Goal: Transaction & Acquisition: Purchase product/service

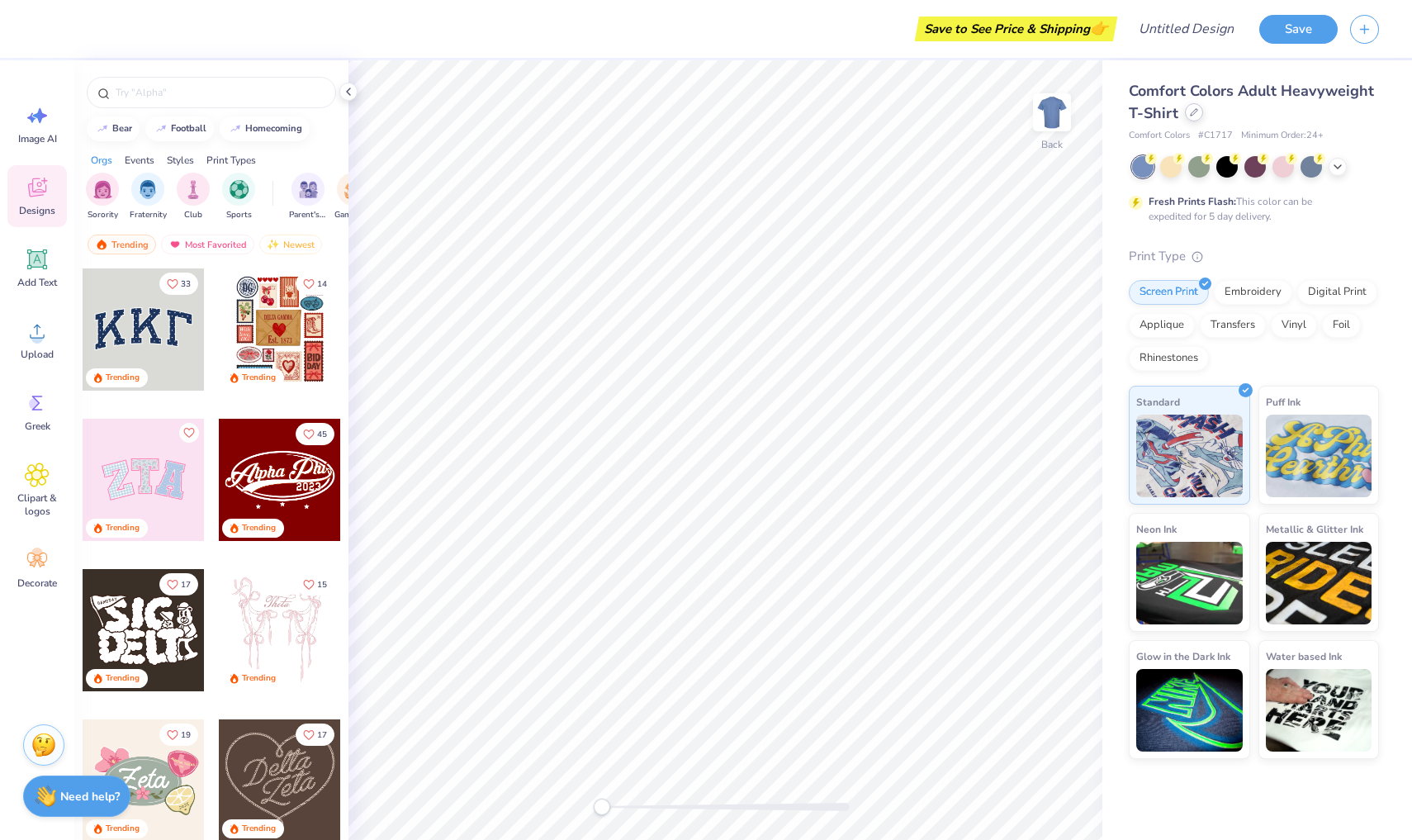
click at [1196, 109] on icon at bounding box center [1194, 112] width 8 height 8
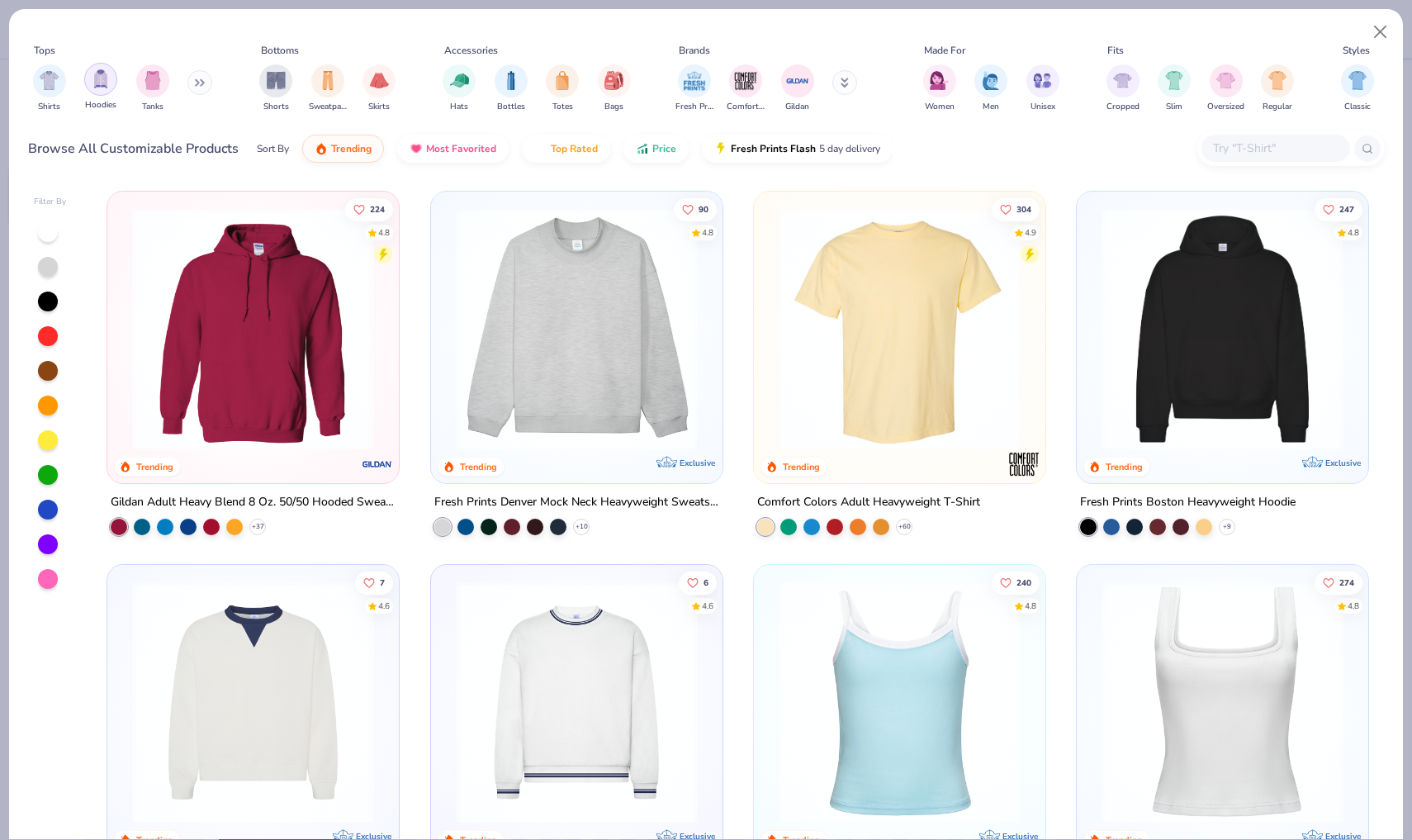
click at [104, 81] on img "filter for Hoodies" at bounding box center [100, 79] width 18 height 19
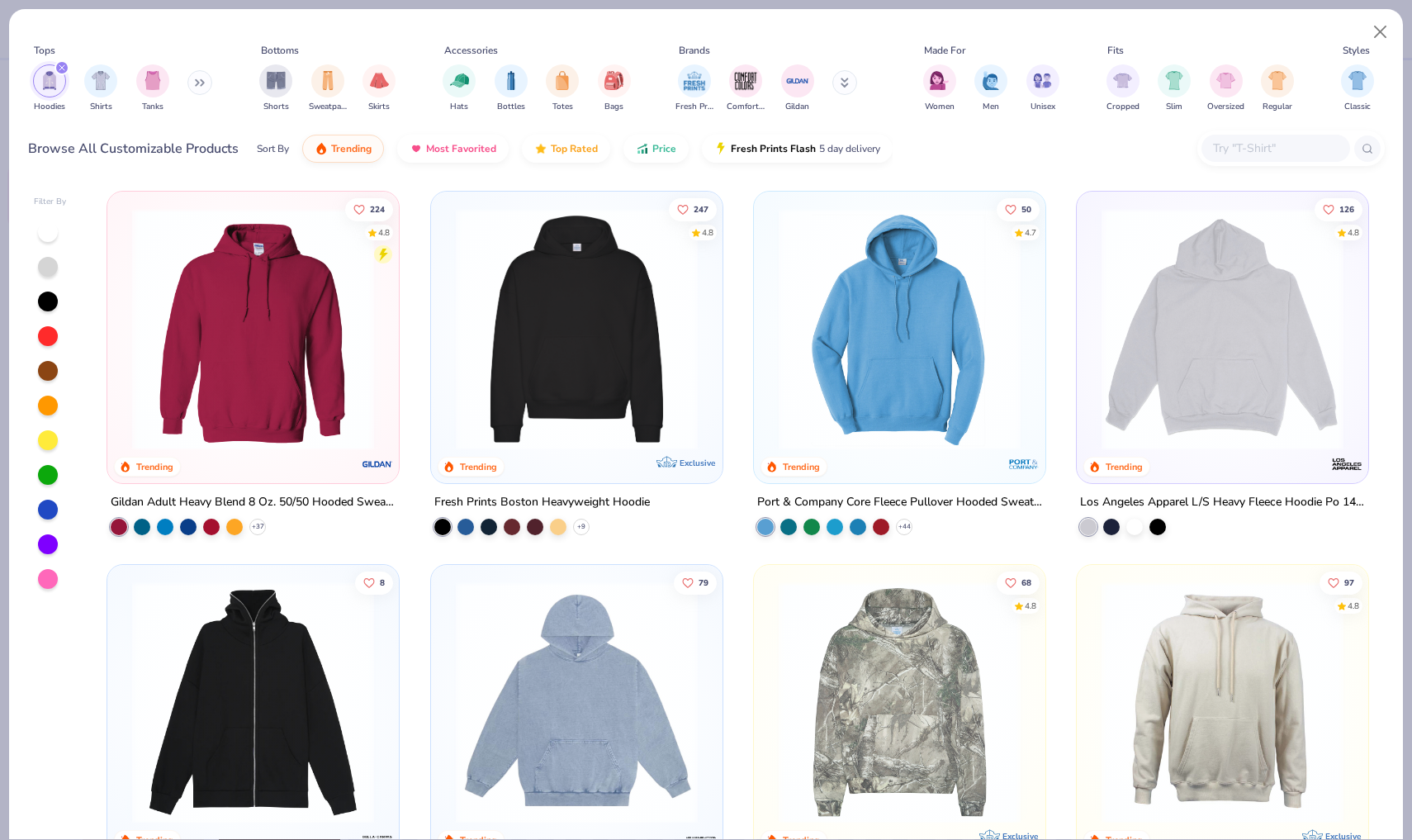
click at [274, 333] on img at bounding box center [253, 328] width 259 height 242
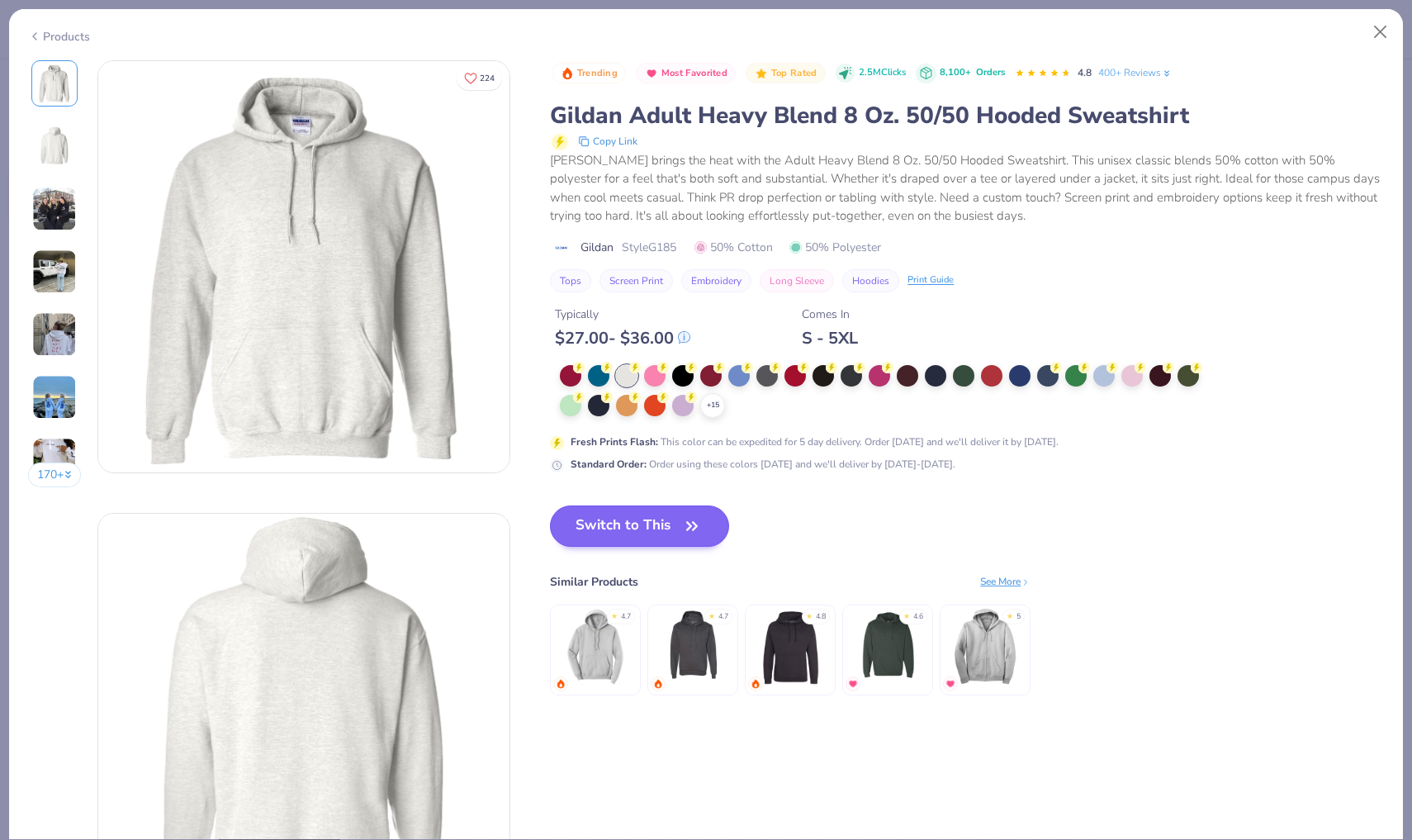
click at [618, 530] on button "Switch to This" at bounding box center [639, 526] width 179 height 42
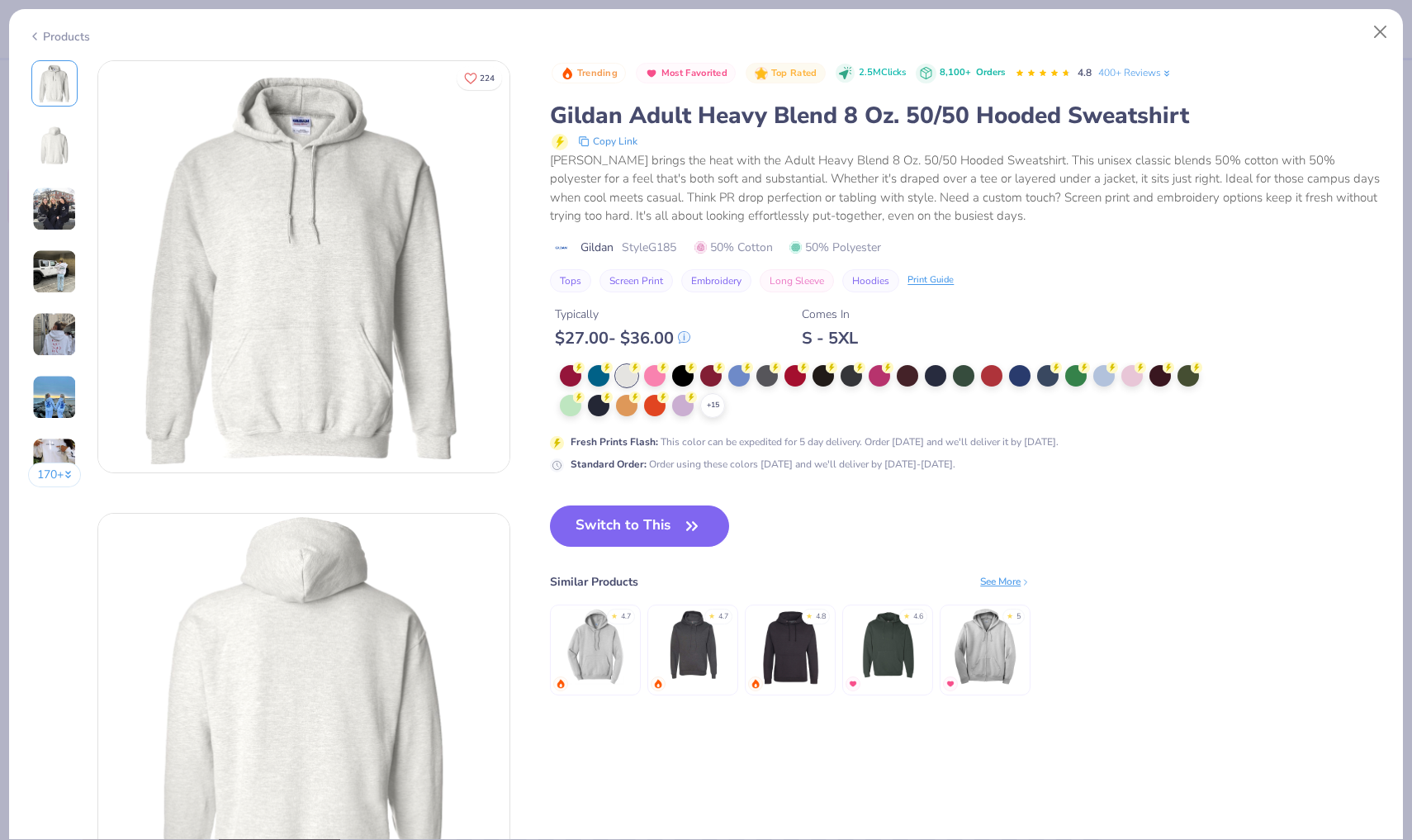
click at [67, 36] on div "Save to See Price & Shipping 👉" at bounding box center [580, 29] width 1067 height 58
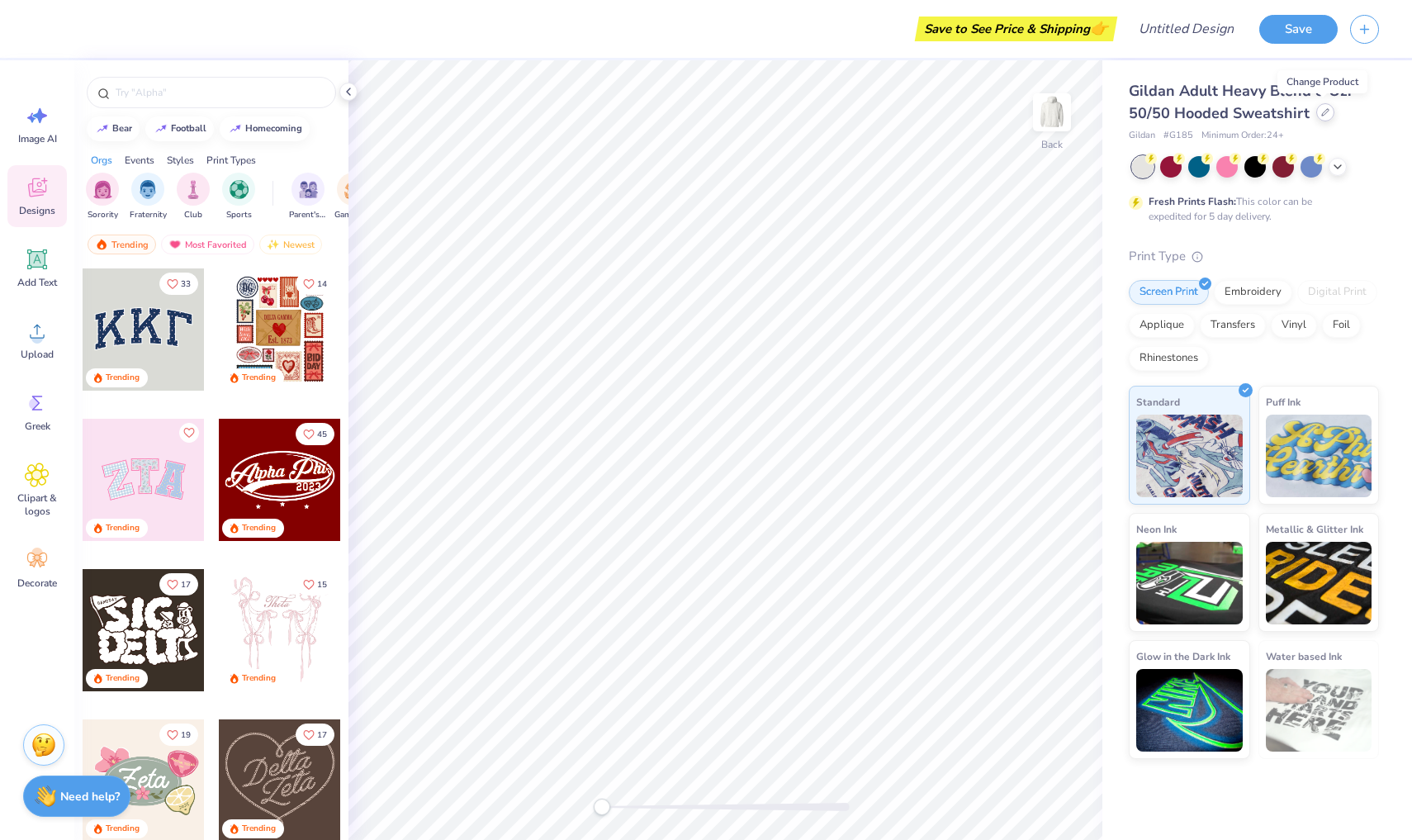
click at [1325, 111] on icon at bounding box center [1325, 112] width 7 height 7
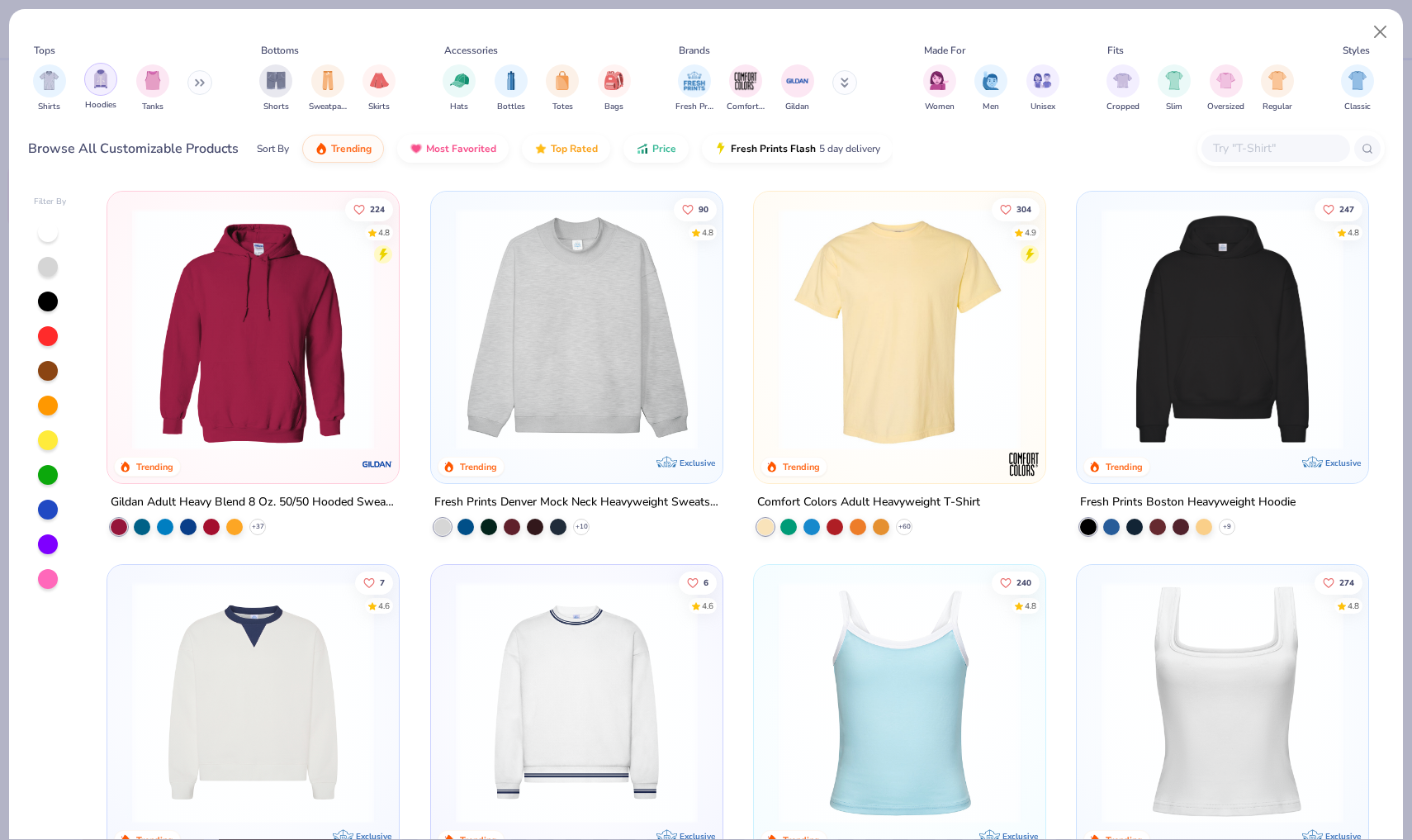
click at [107, 82] on img "filter for Hoodies" at bounding box center [100, 79] width 18 height 19
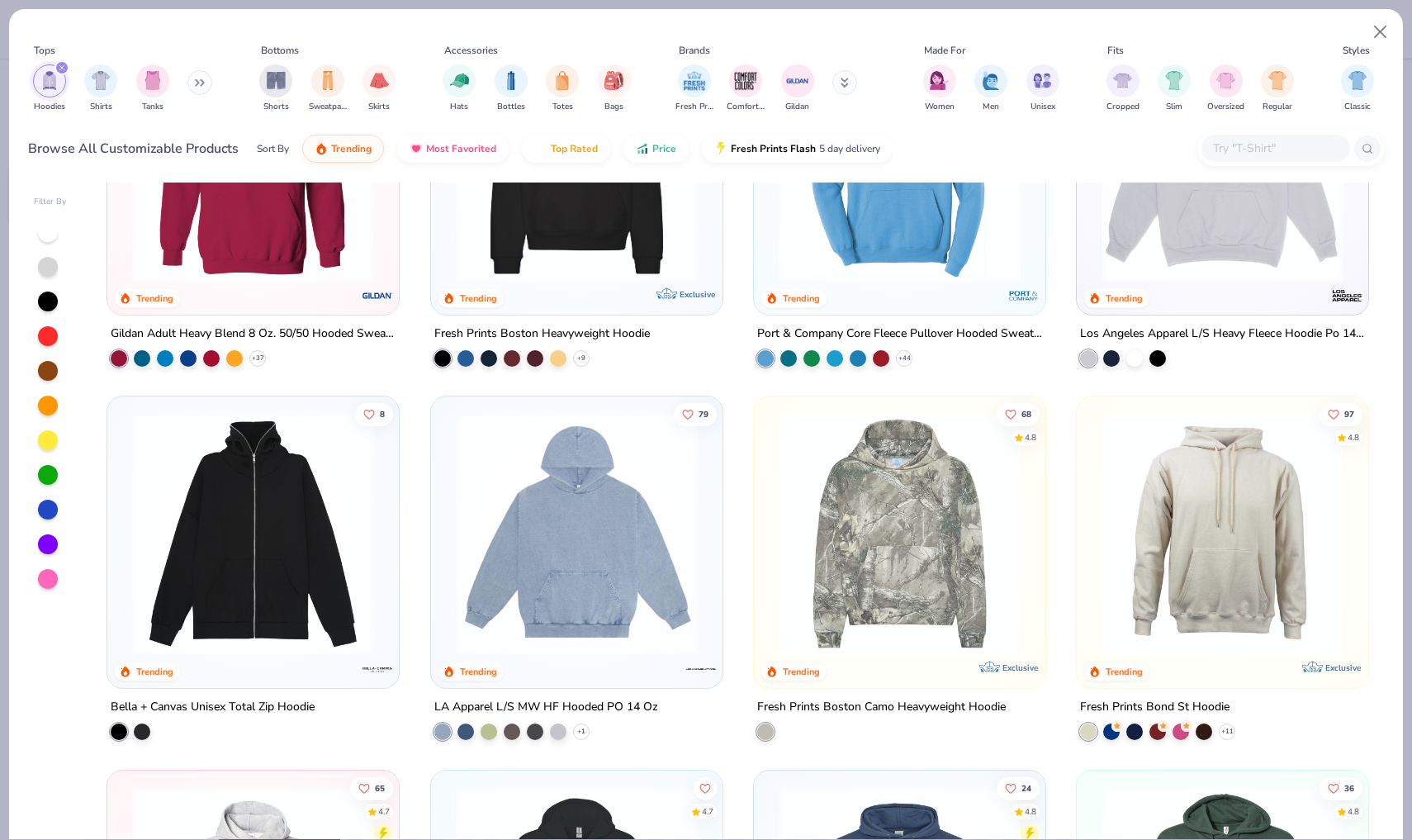
scroll to position [216, 0]
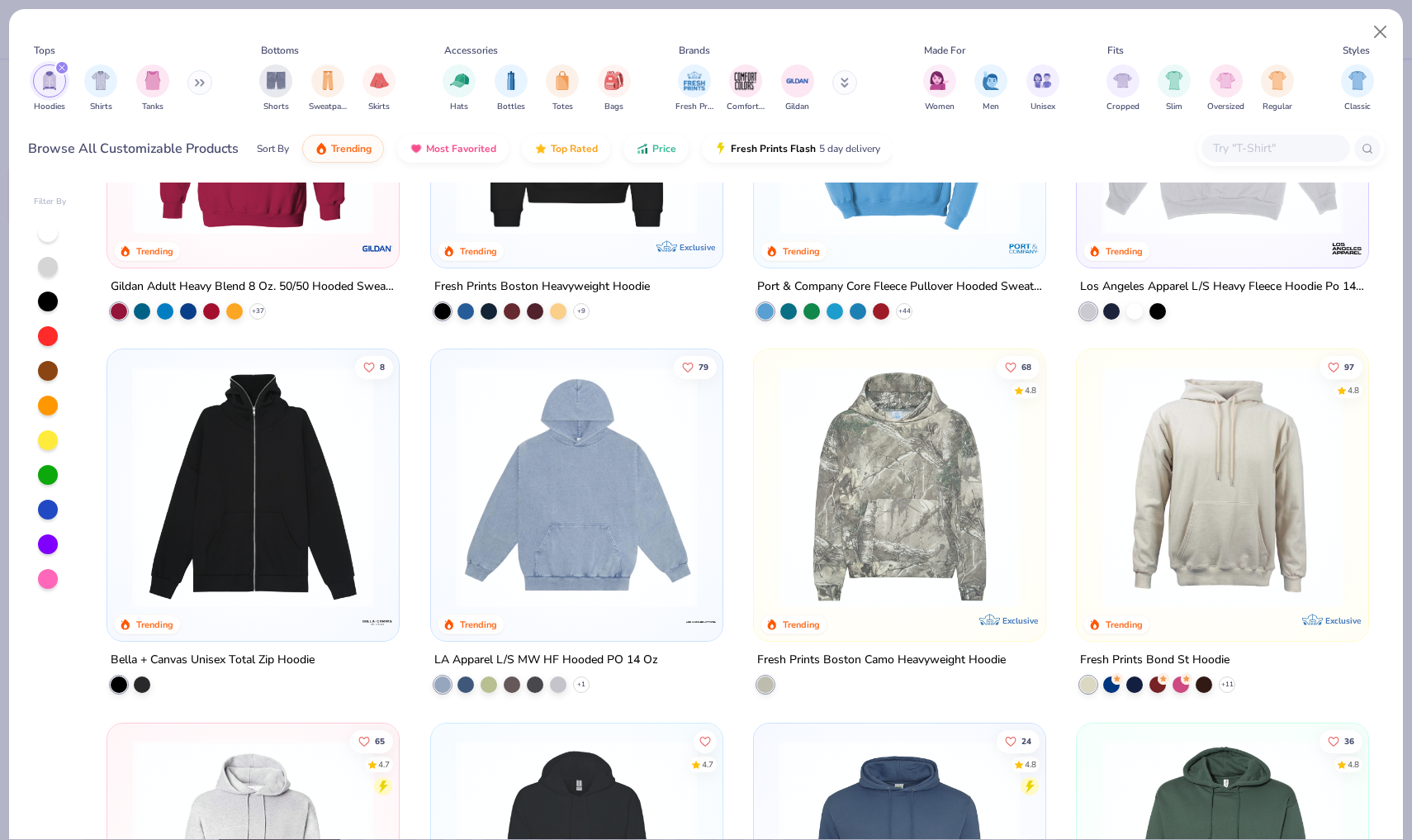
click at [607, 489] on img at bounding box center [576, 486] width 259 height 242
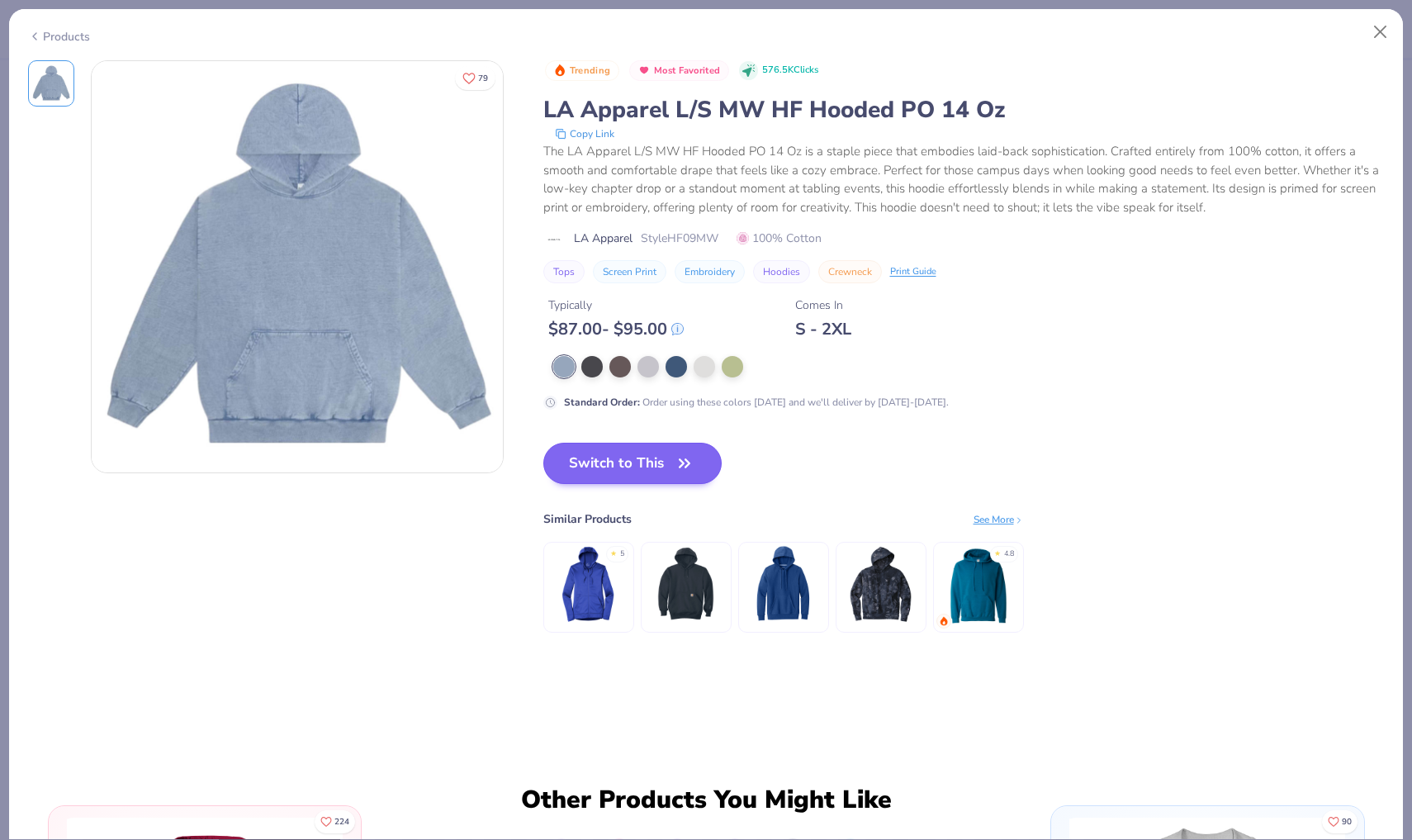
click at [646, 461] on button "Switch to This" at bounding box center [632, 463] width 179 height 42
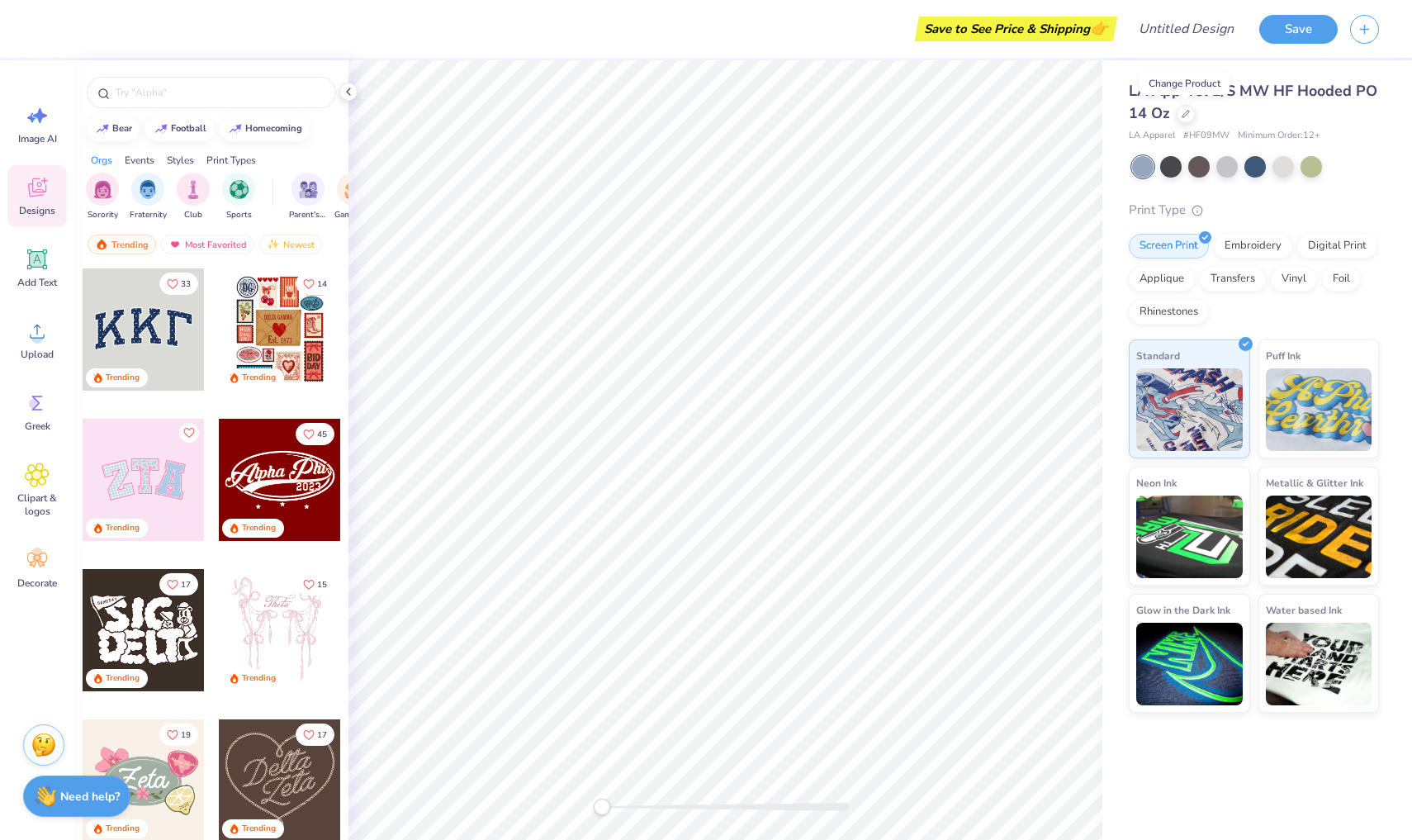
click at [135, 323] on div at bounding box center [143, 329] width 122 height 122
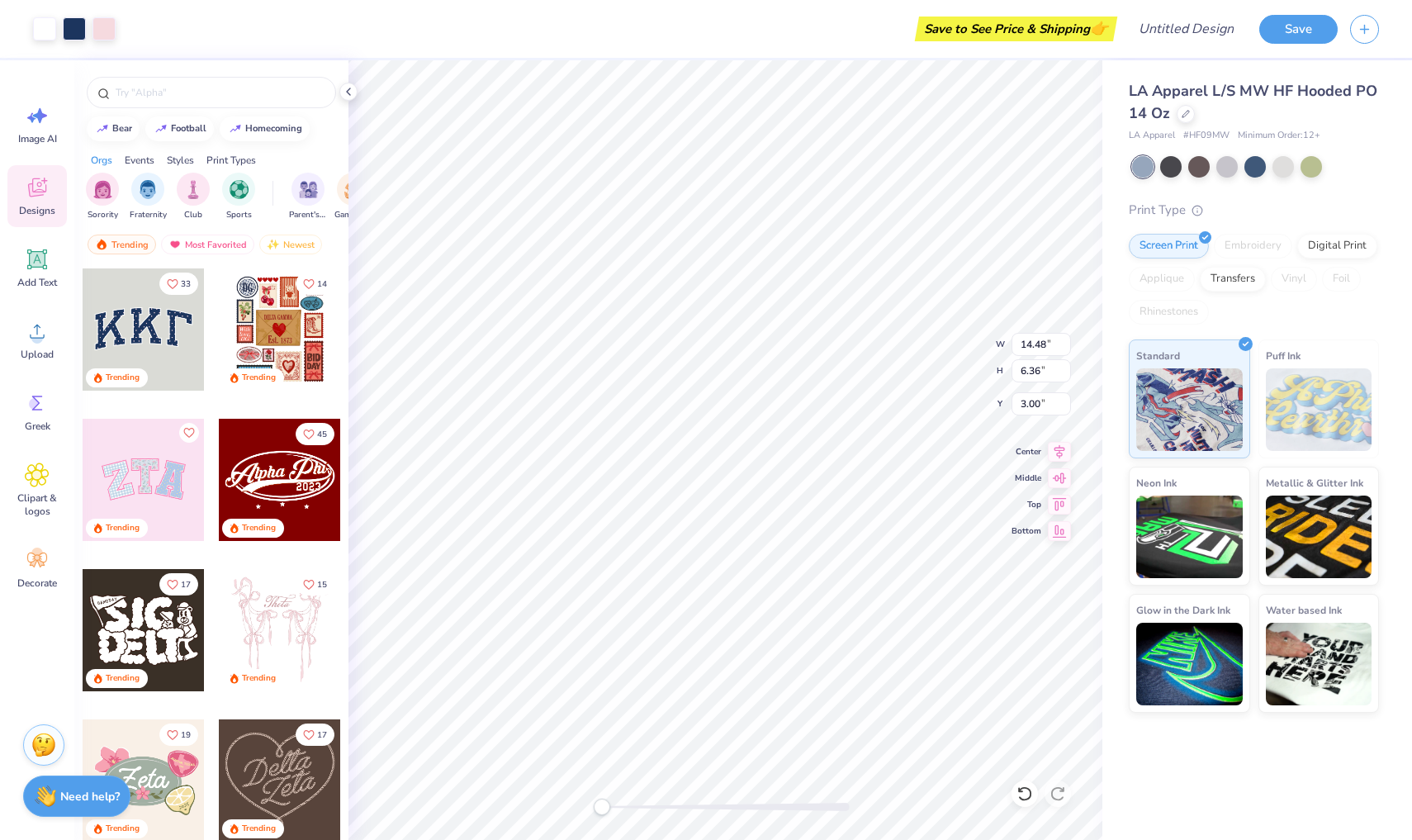
type input "14.48"
type input "6.36"
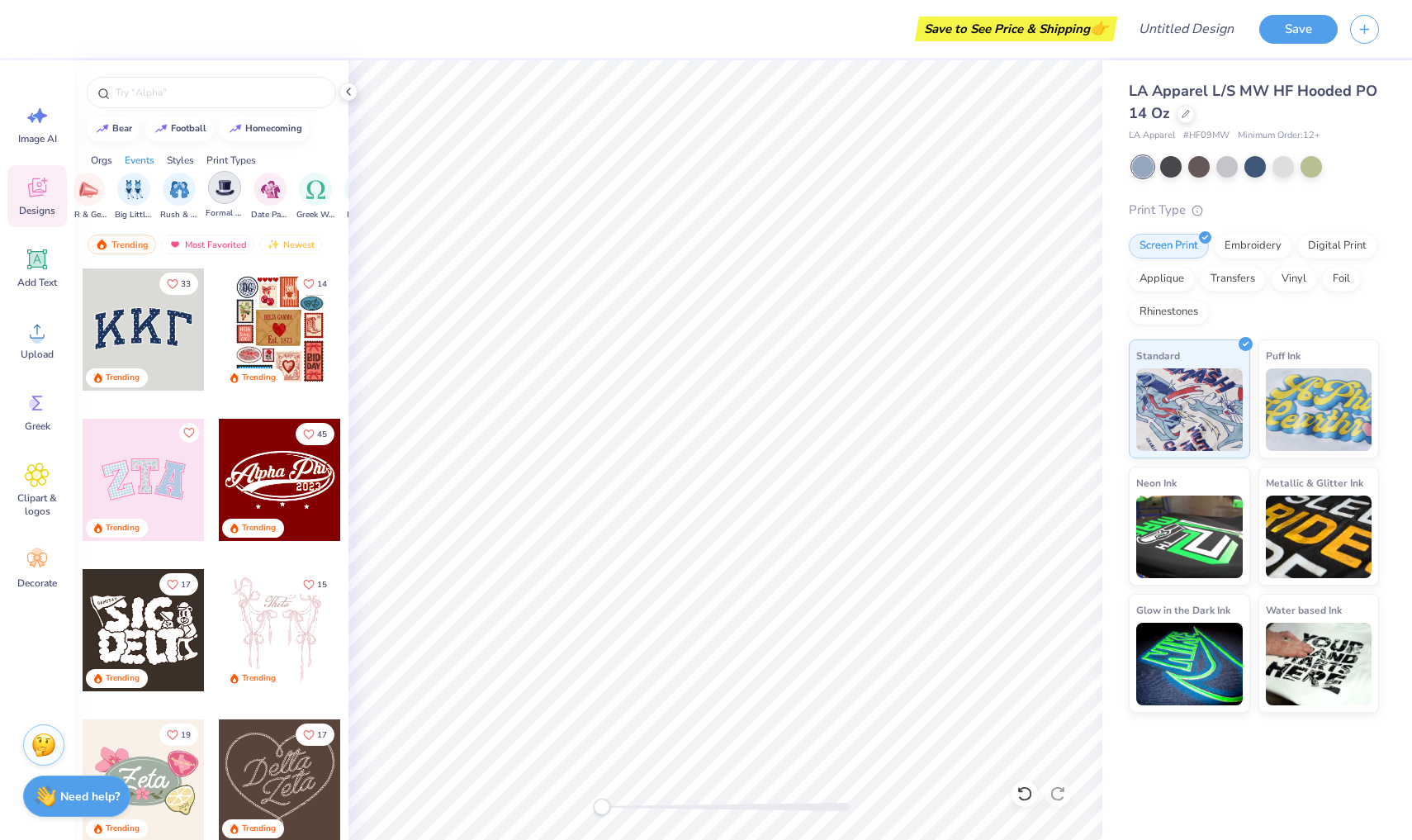
scroll to position [0, 363]
click at [254, 192] on img "filter for Date Parties & Socials" at bounding box center [263, 189] width 19 height 19
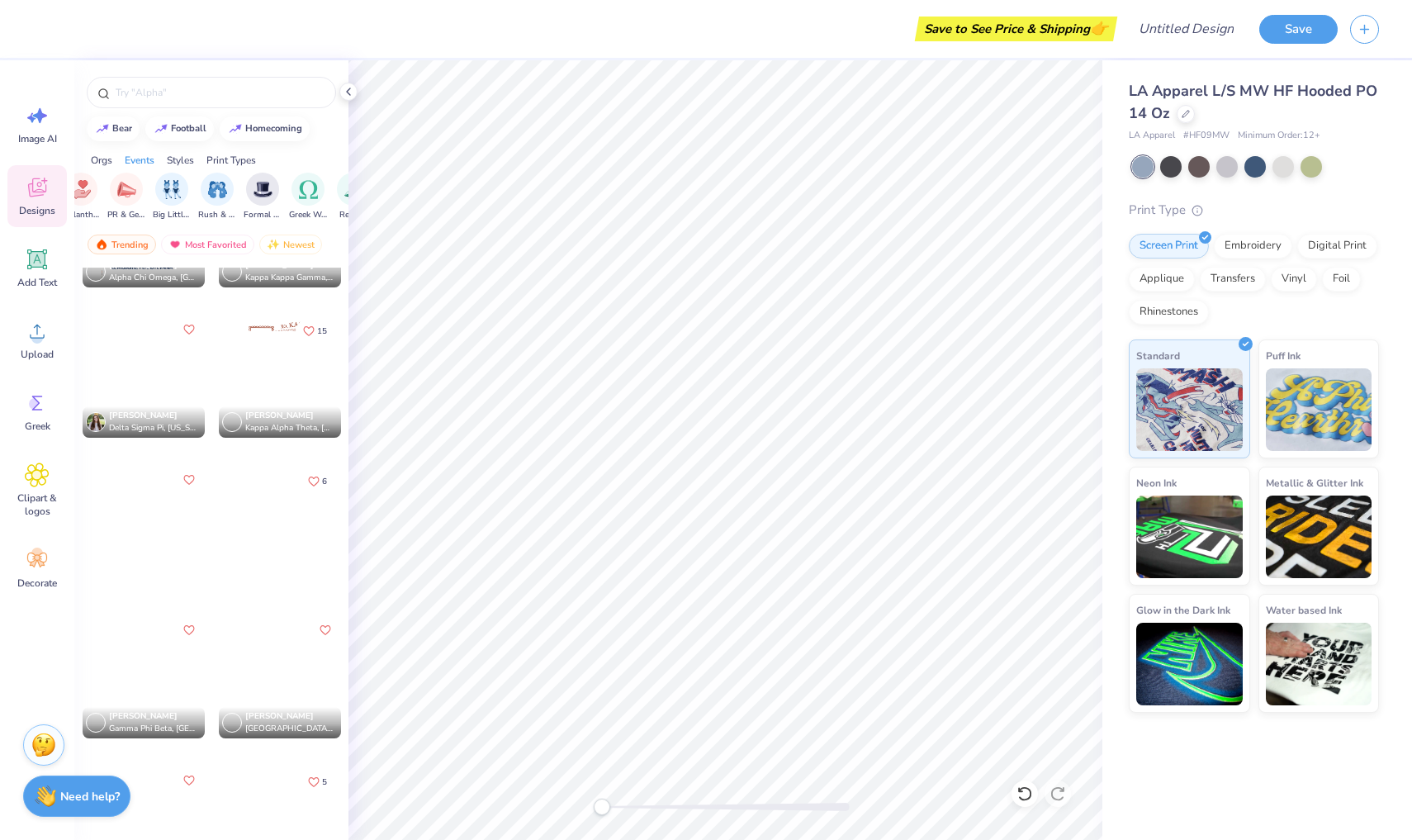
scroll to position [3568, 0]
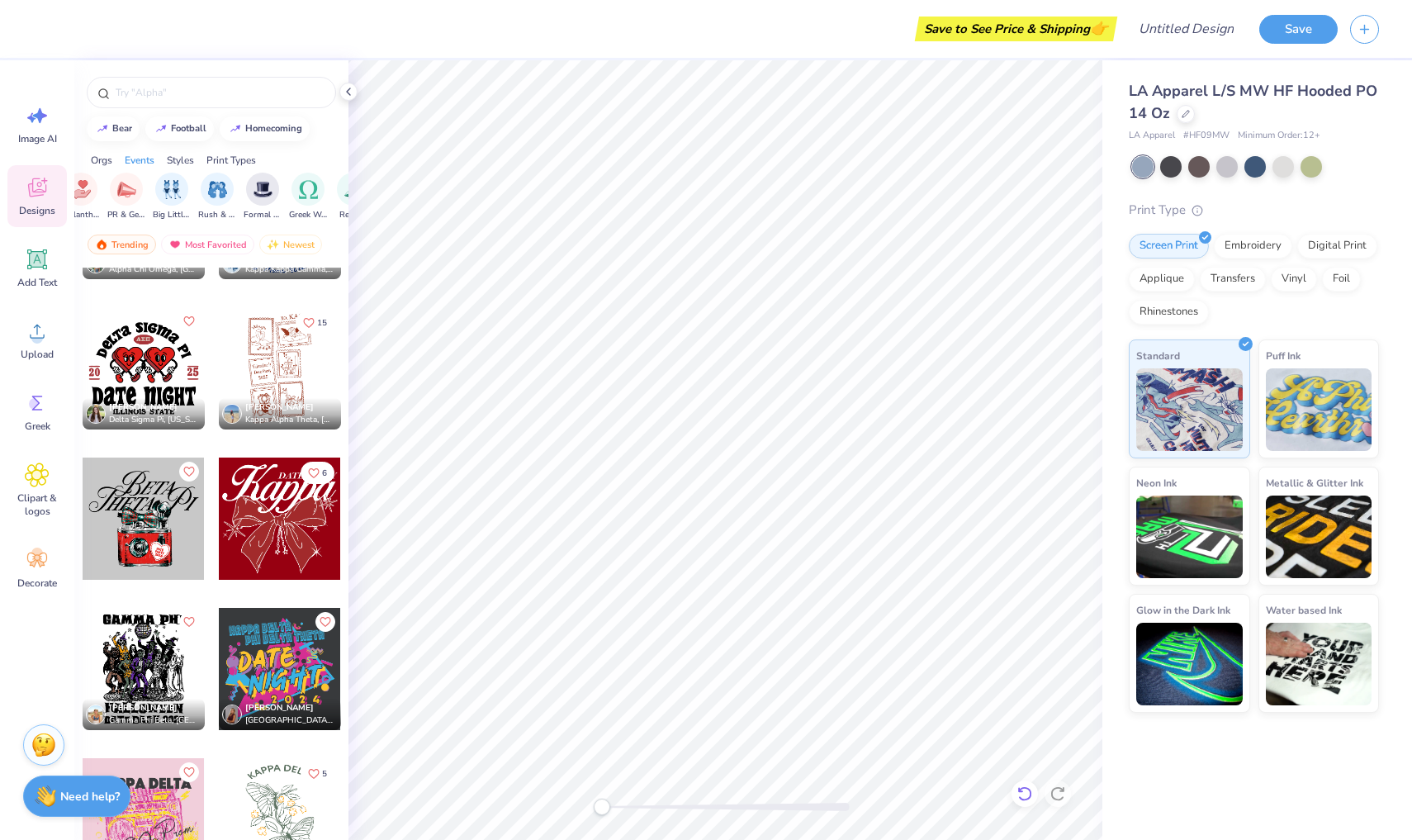
click at [1027, 793] on icon at bounding box center [1024, 792] width 16 height 16
click at [1063, 791] on icon at bounding box center [1062, 789] width 3 height 3
click at [826, 805] on div at bounding box center [726, 807] width 248 height 8
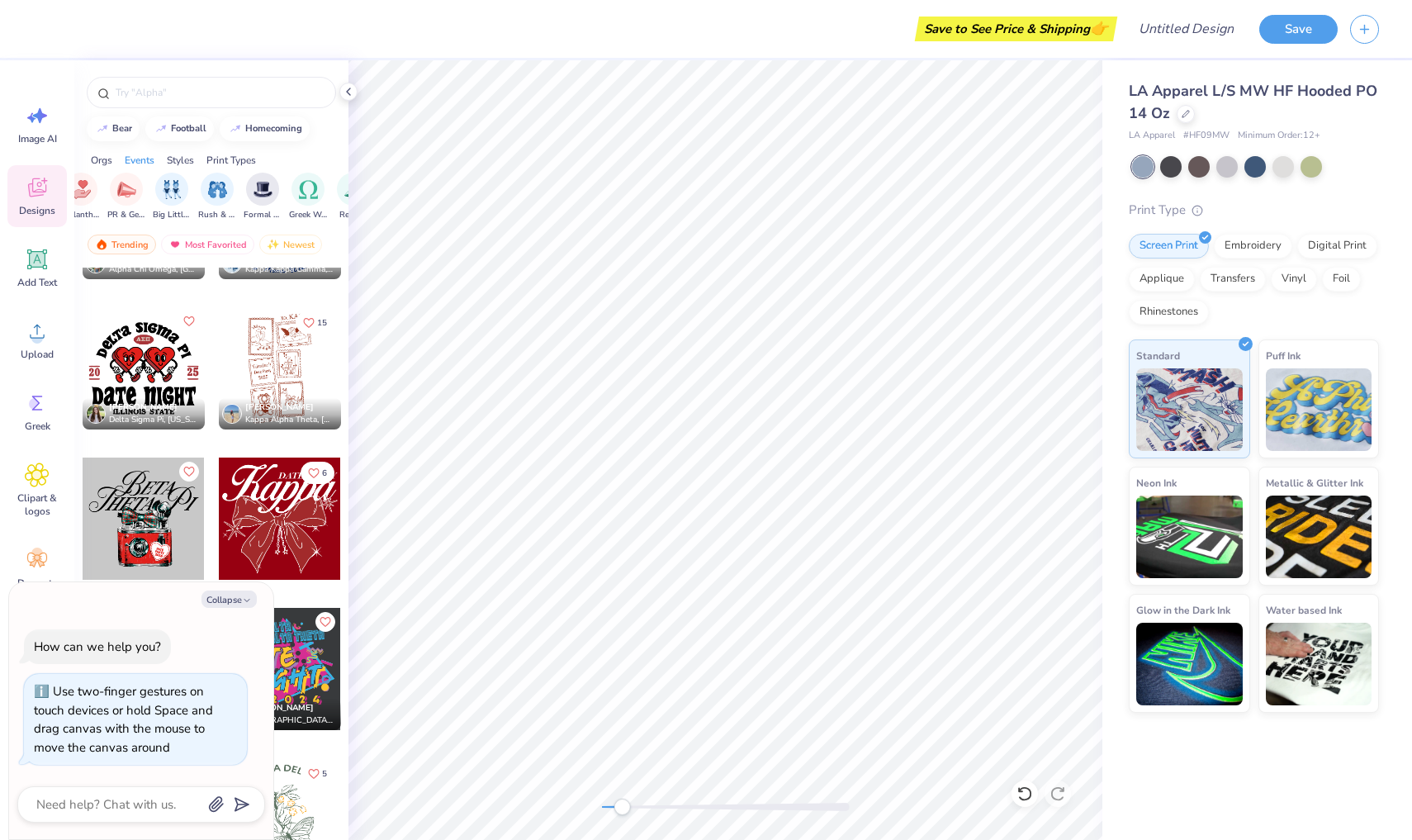
click at [574, 809] on div at bounding box center [726, 450] width 754 height 780
click at [345, 90] on icon at bounding box center [349, 92] width 14 height 14
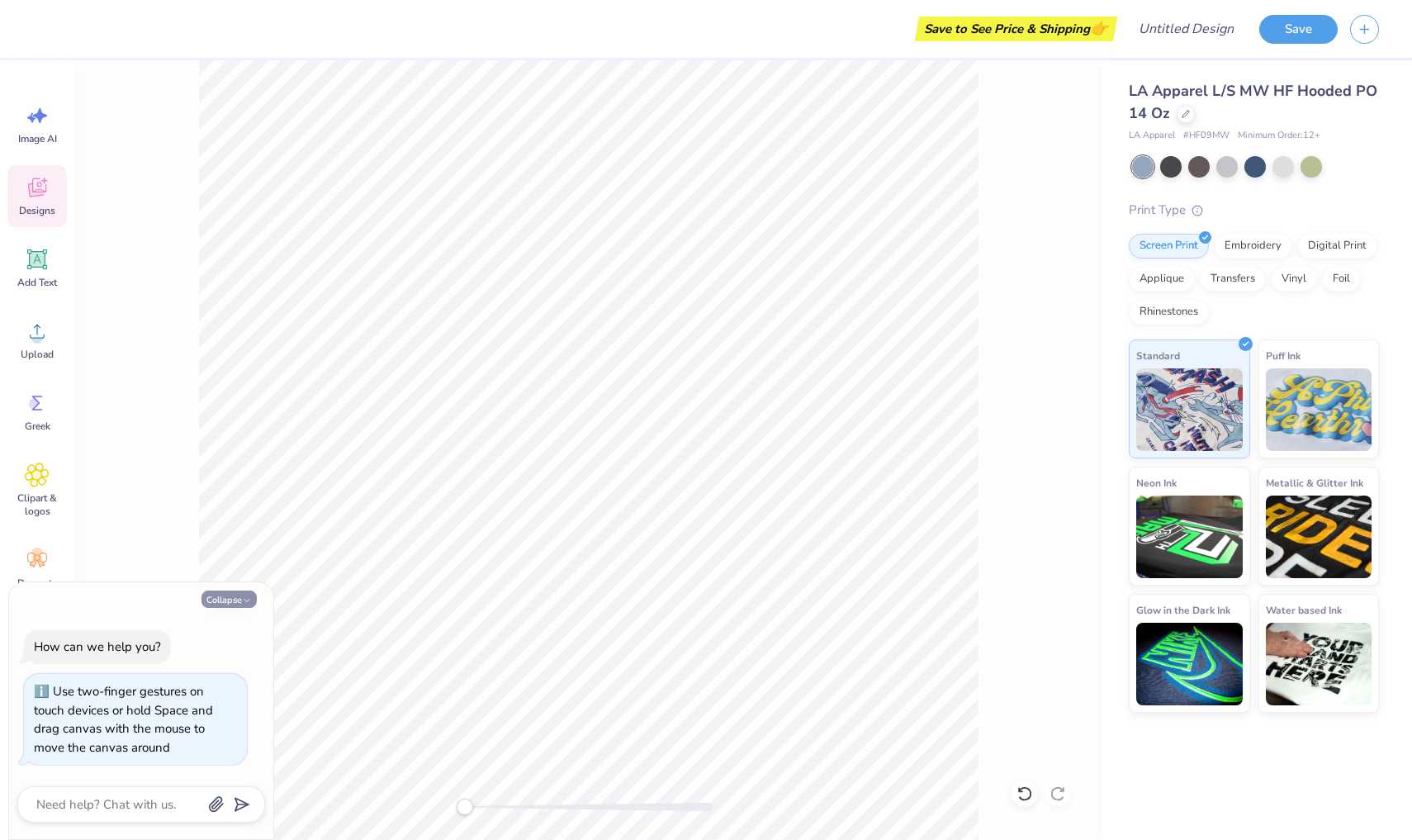
click at [243, 602] on icon "button" at bounding box center [247, 601] width 10 height 10
type textarea "x"
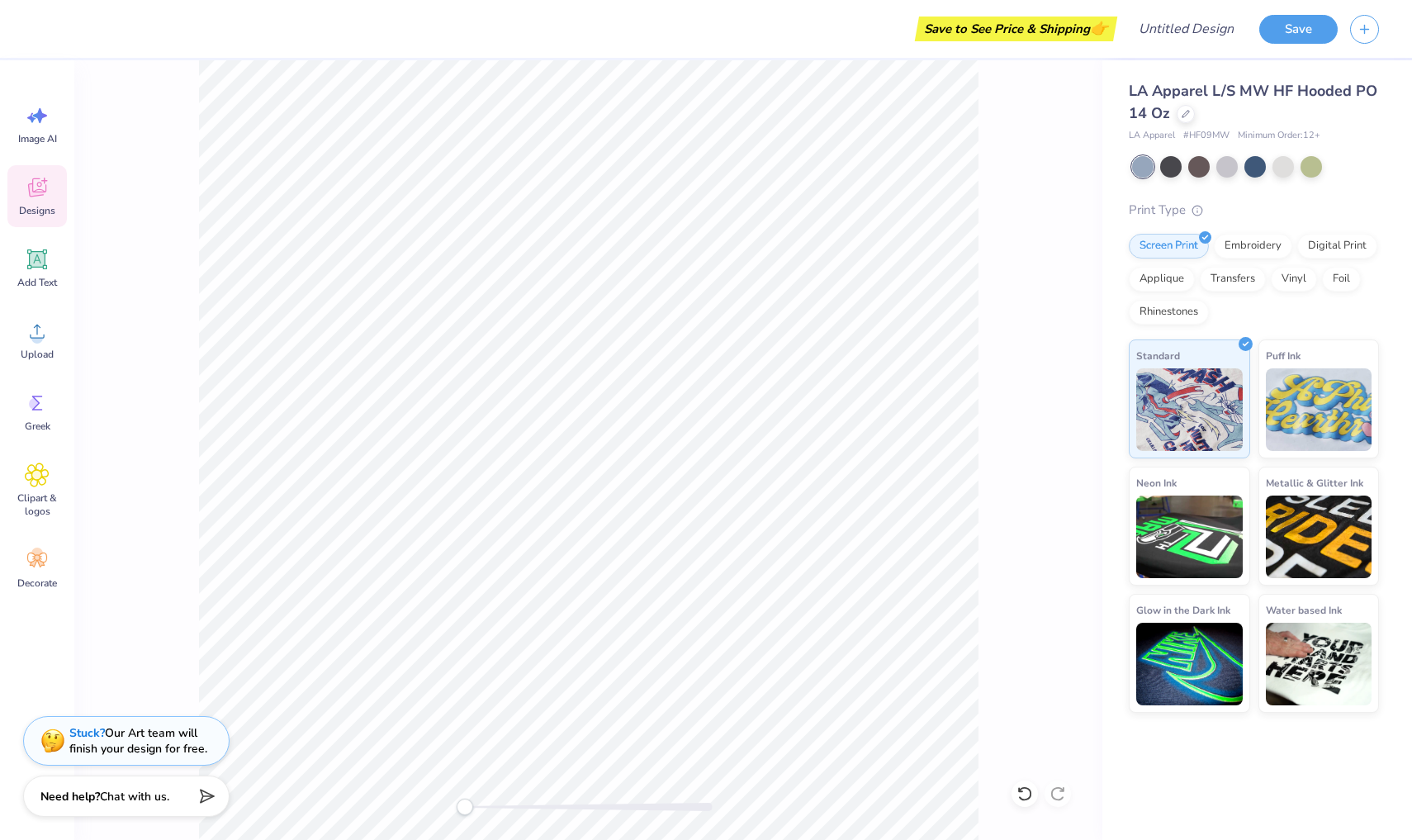
click at [45, 200] on div "Designs" at bounding box center [37, 196] width 59 height 62
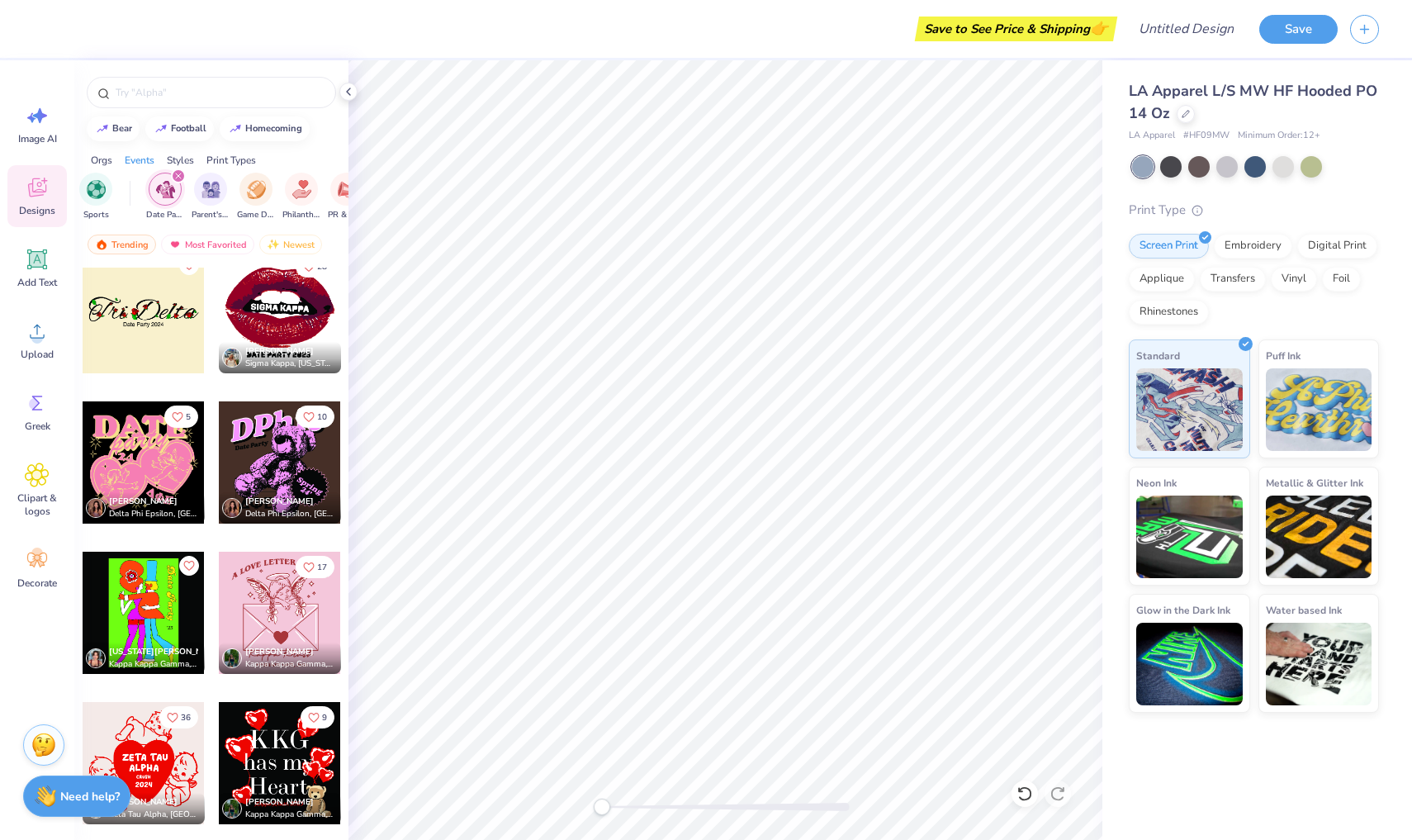
scroll to position [4845, 0]
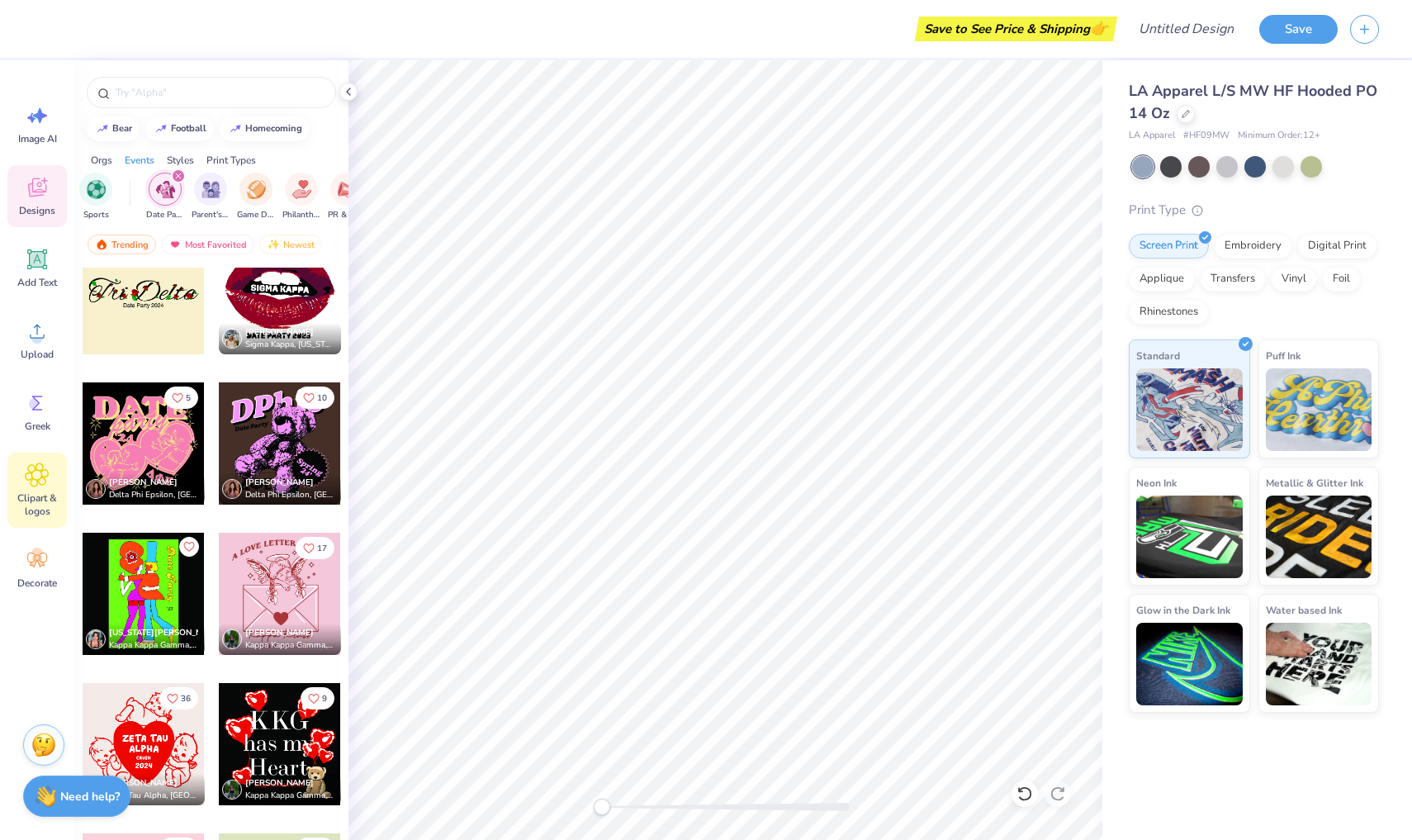
click at [46, 473] on icon at bounding box center [36, 474] width 24 height 25
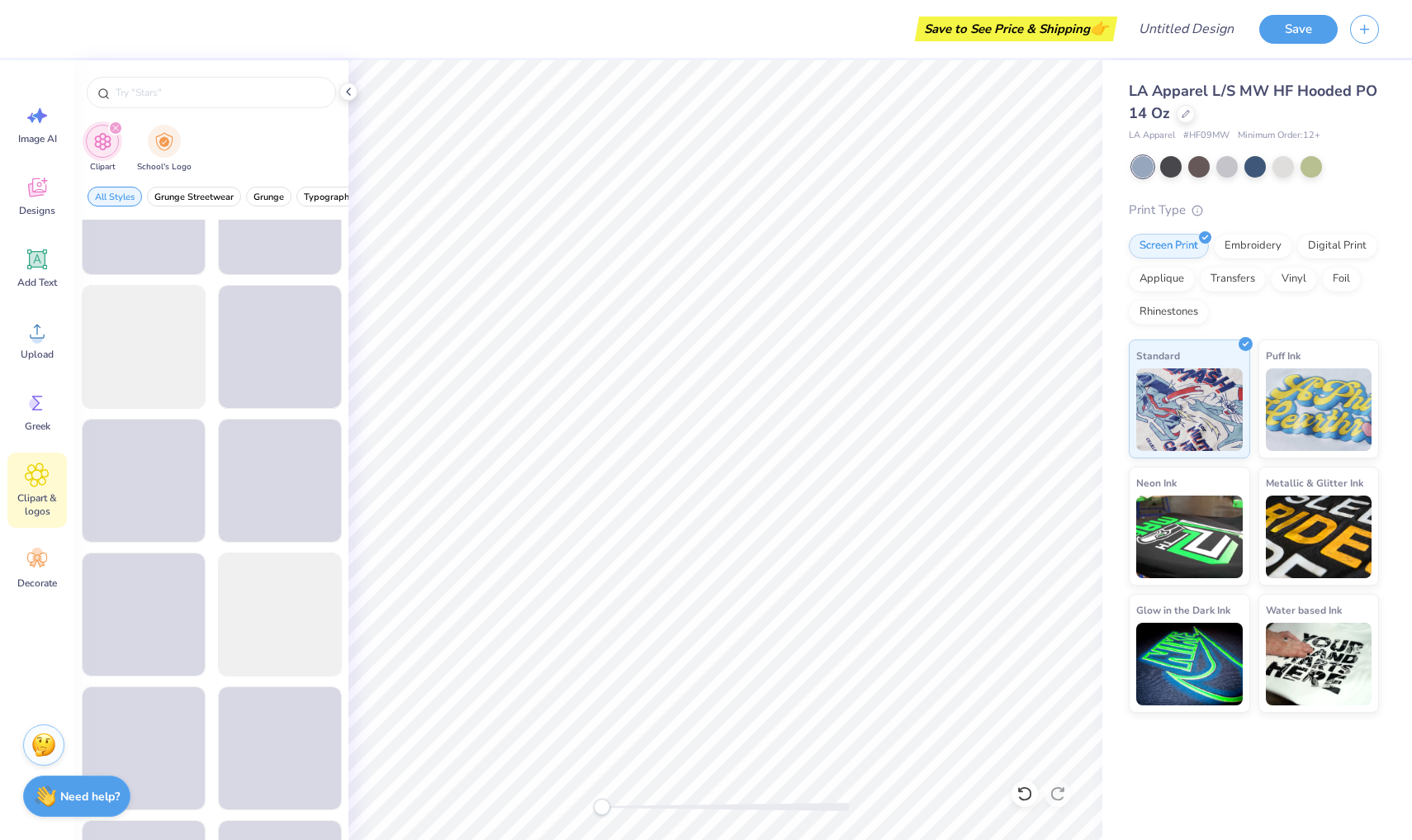
scroll to position [2217, 0]
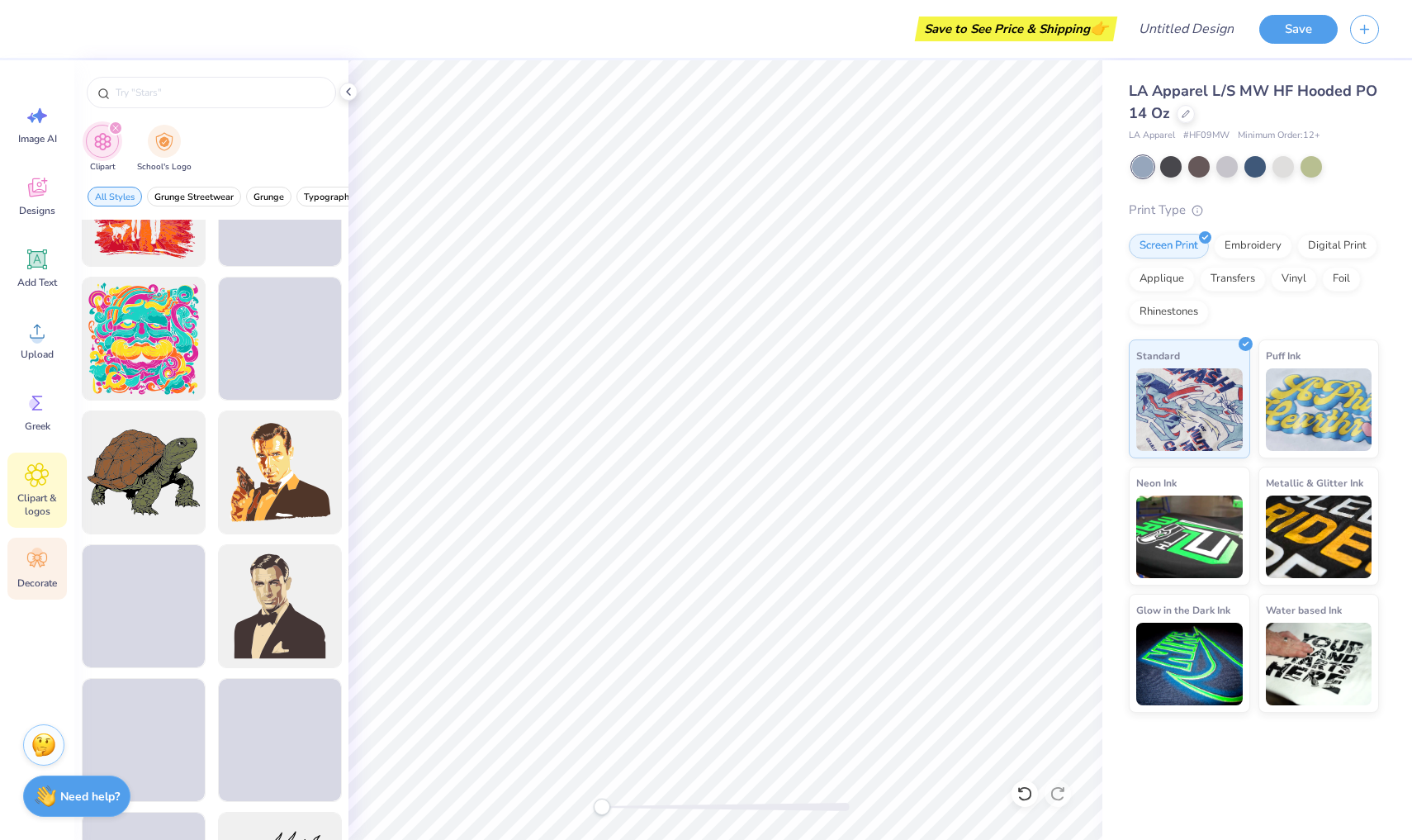
click at [45, 569] on icon at bounding box center [36, 559] width 25 height 25
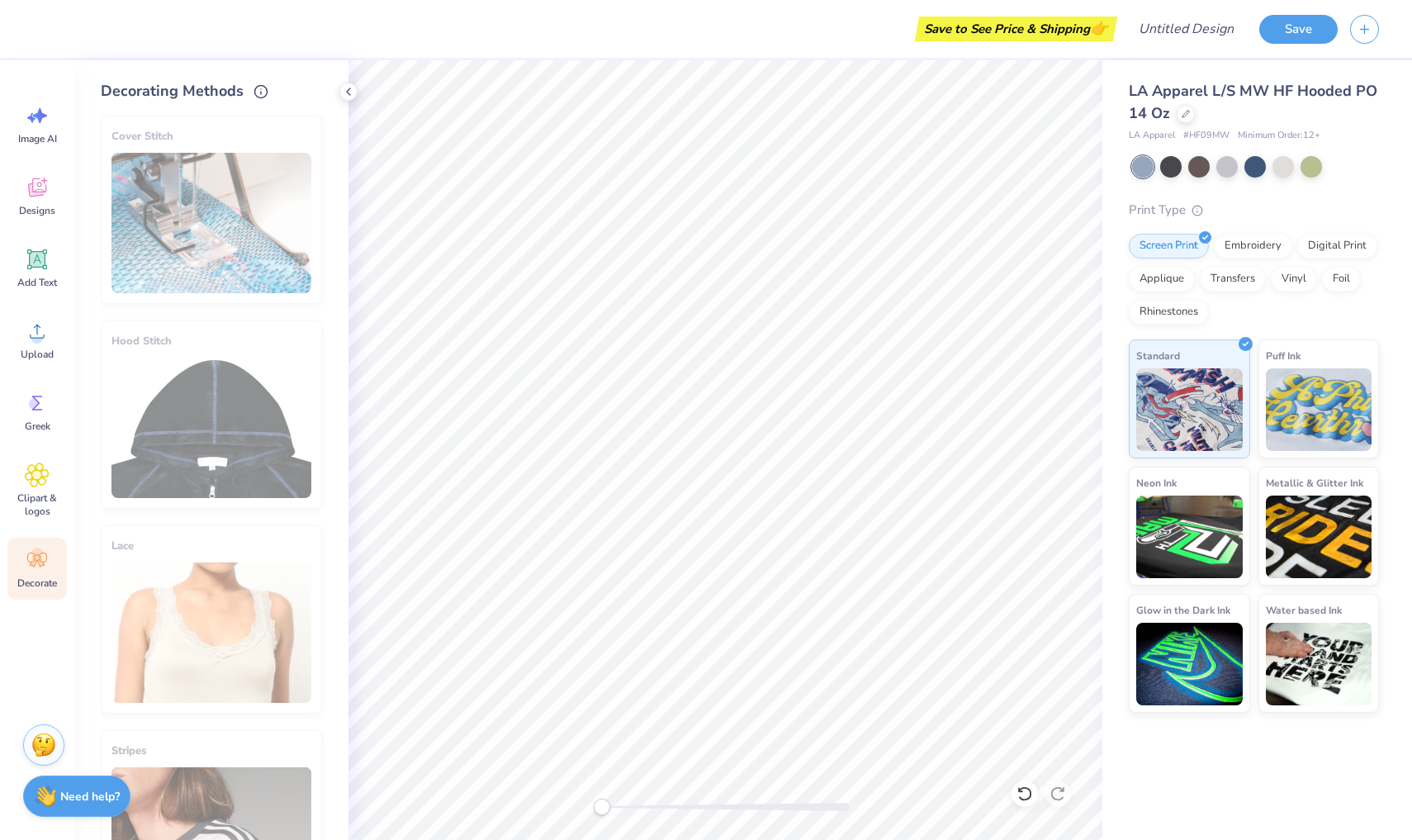
scroll to position [0, 0]
click at [42, 464] on icon at bounding box center [36, 474] width 23 height 23
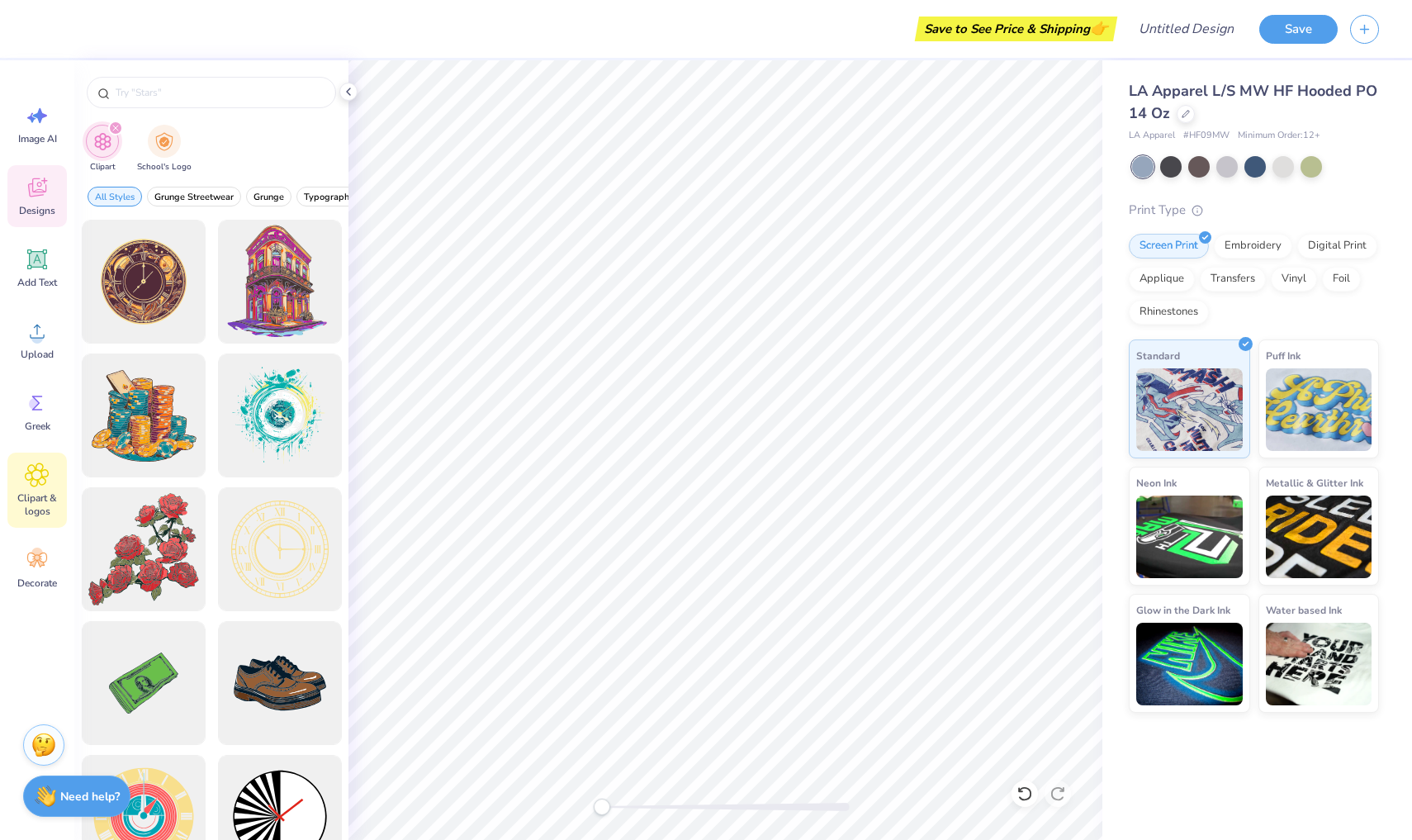
click at [39, 206] on span "Designs" at bounding box center [36, 210] width 36 height 14
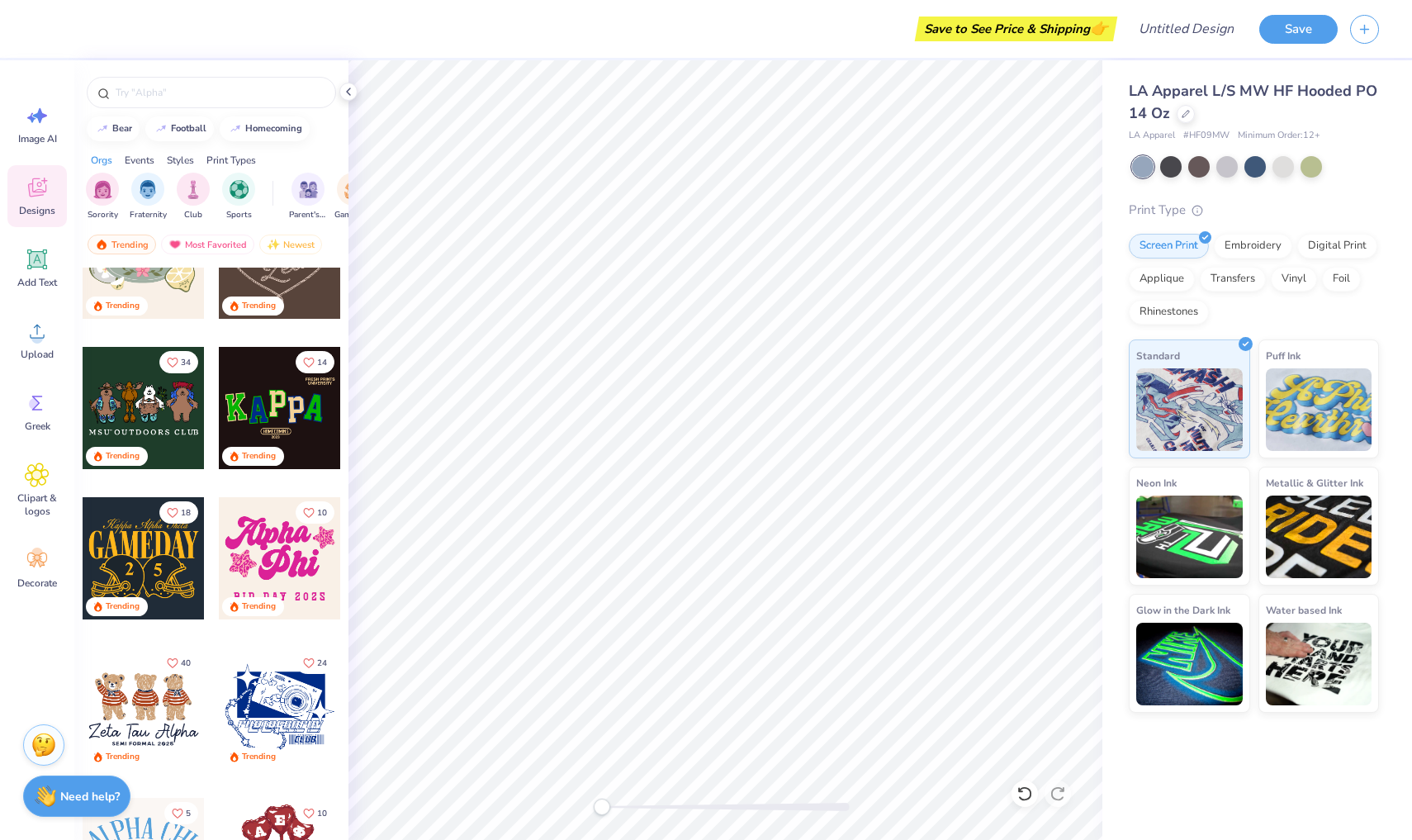
scroll to position [524, 0]
click at [279, 414] on div at bounding box center [280, 407] width 122 height 122
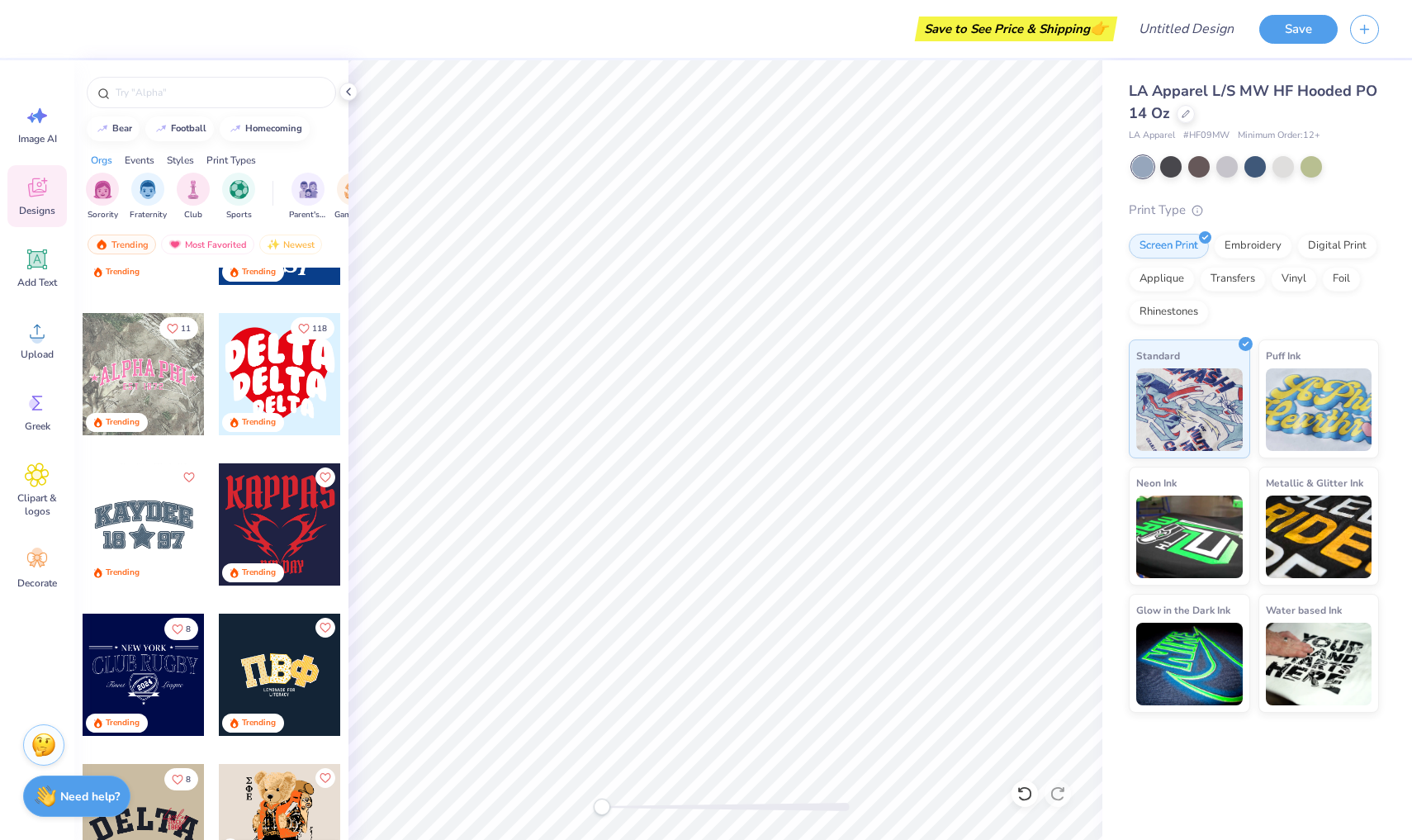
scroll to position [2966, 0]
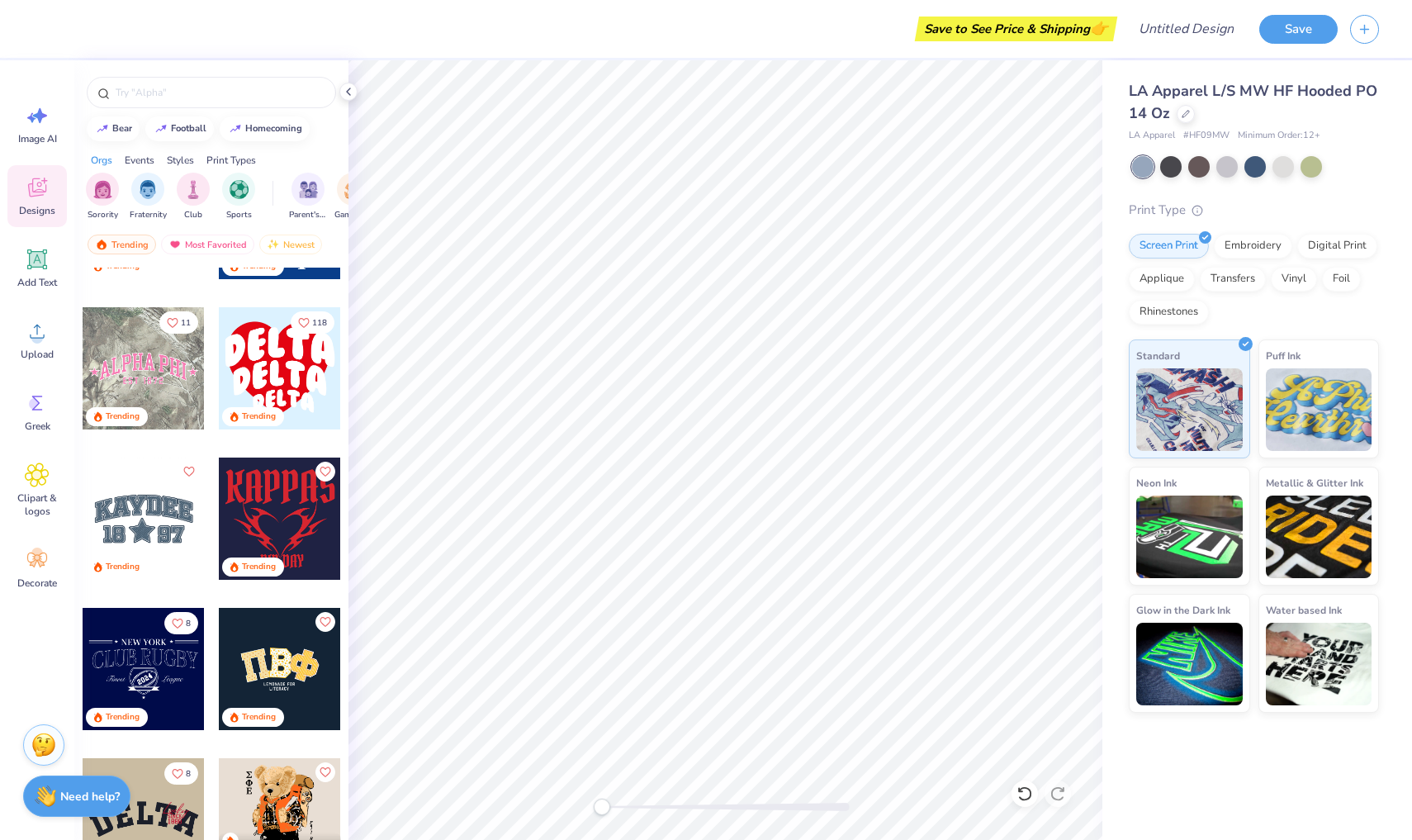
click at [154, 524] on div at bounding box center [143, 518] width 122 height 122
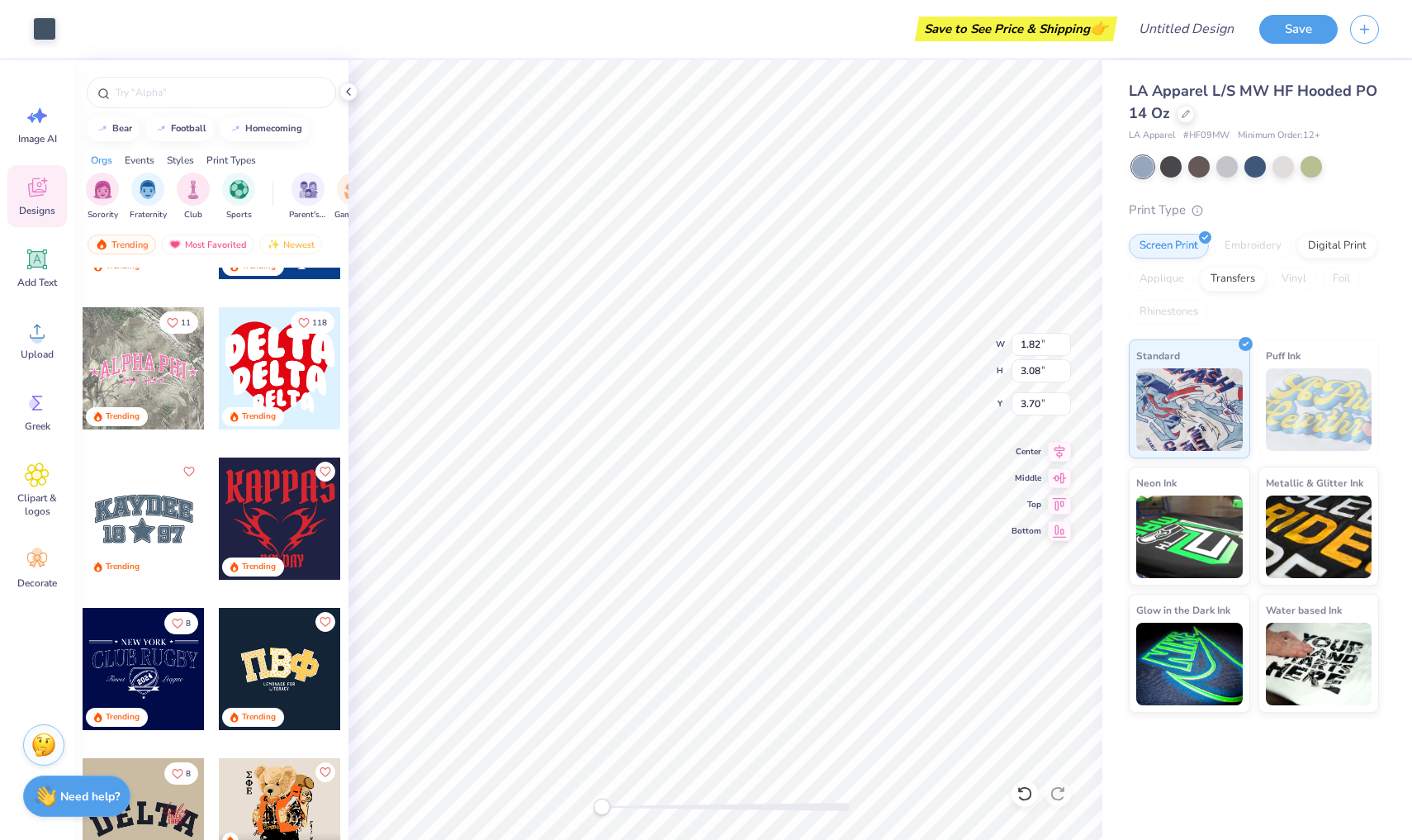
type input "1.82"
type input "3.08"
type input "3.70"
type input "1.85"
type input "2.89"
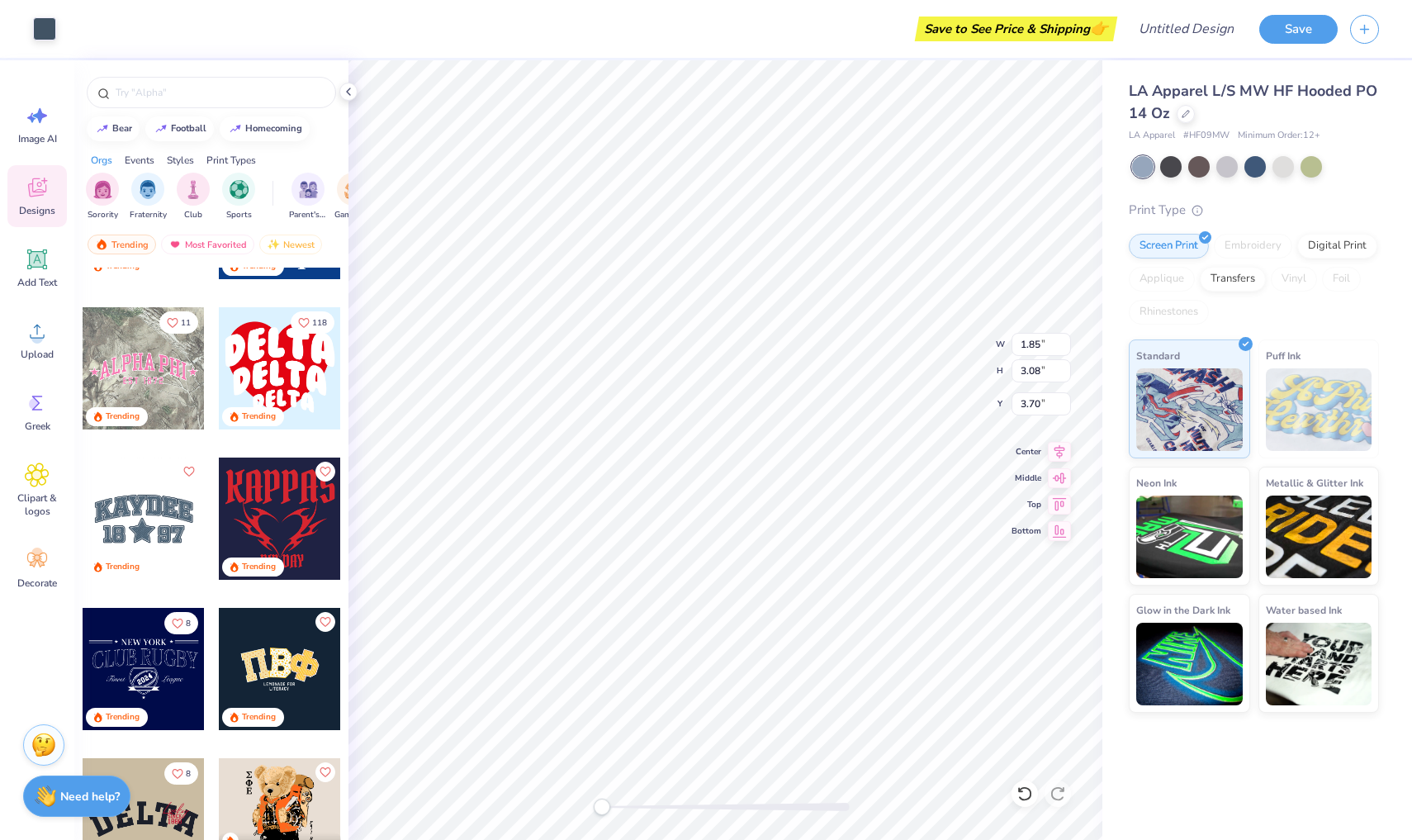
type input "3.32"
type input "0.14"
type input "0.15"
type input "4.96"
type input "0.12"
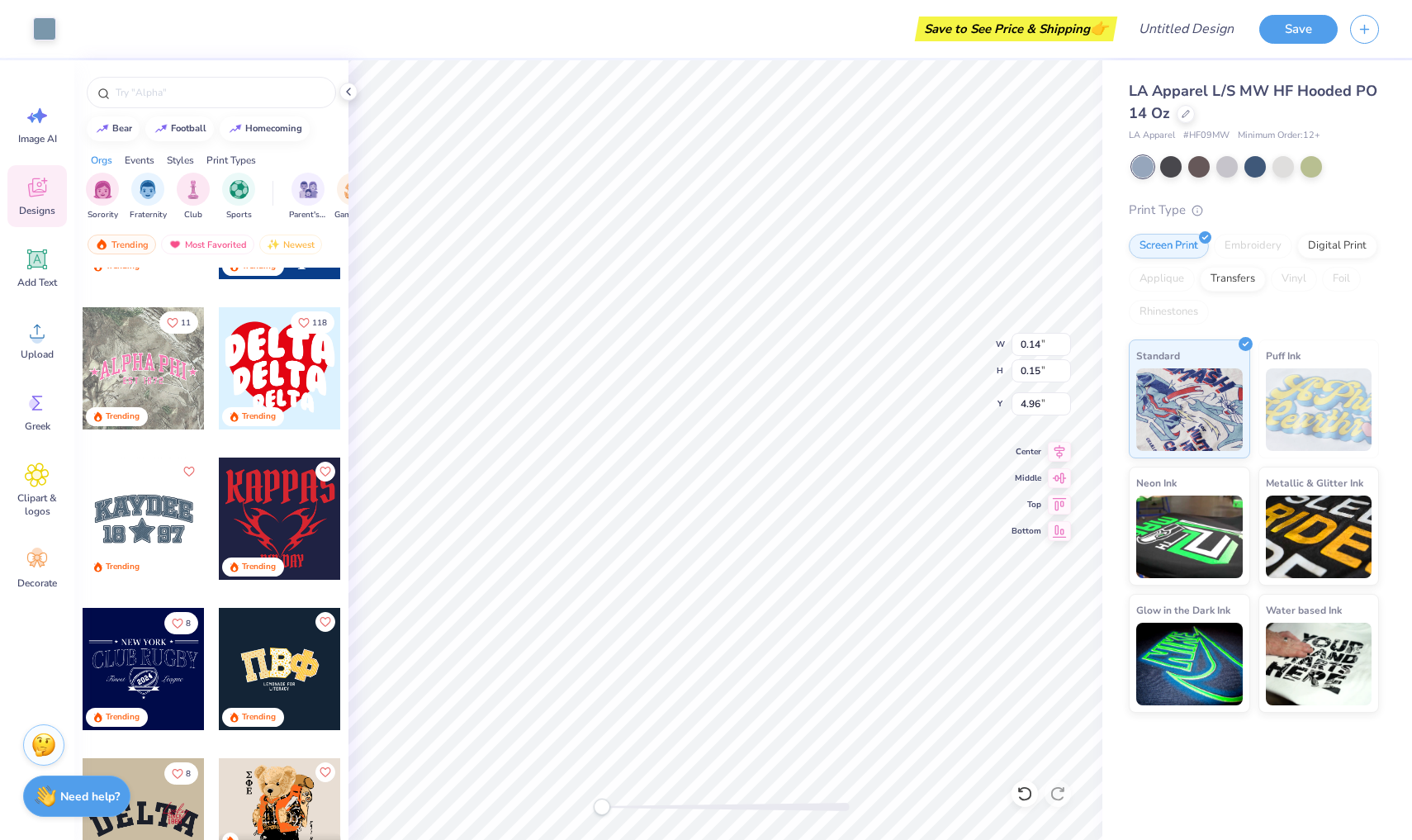
type input "0.17"
type input "5.09"
type input "0.70"
type input "0.96"
type input "5.33"
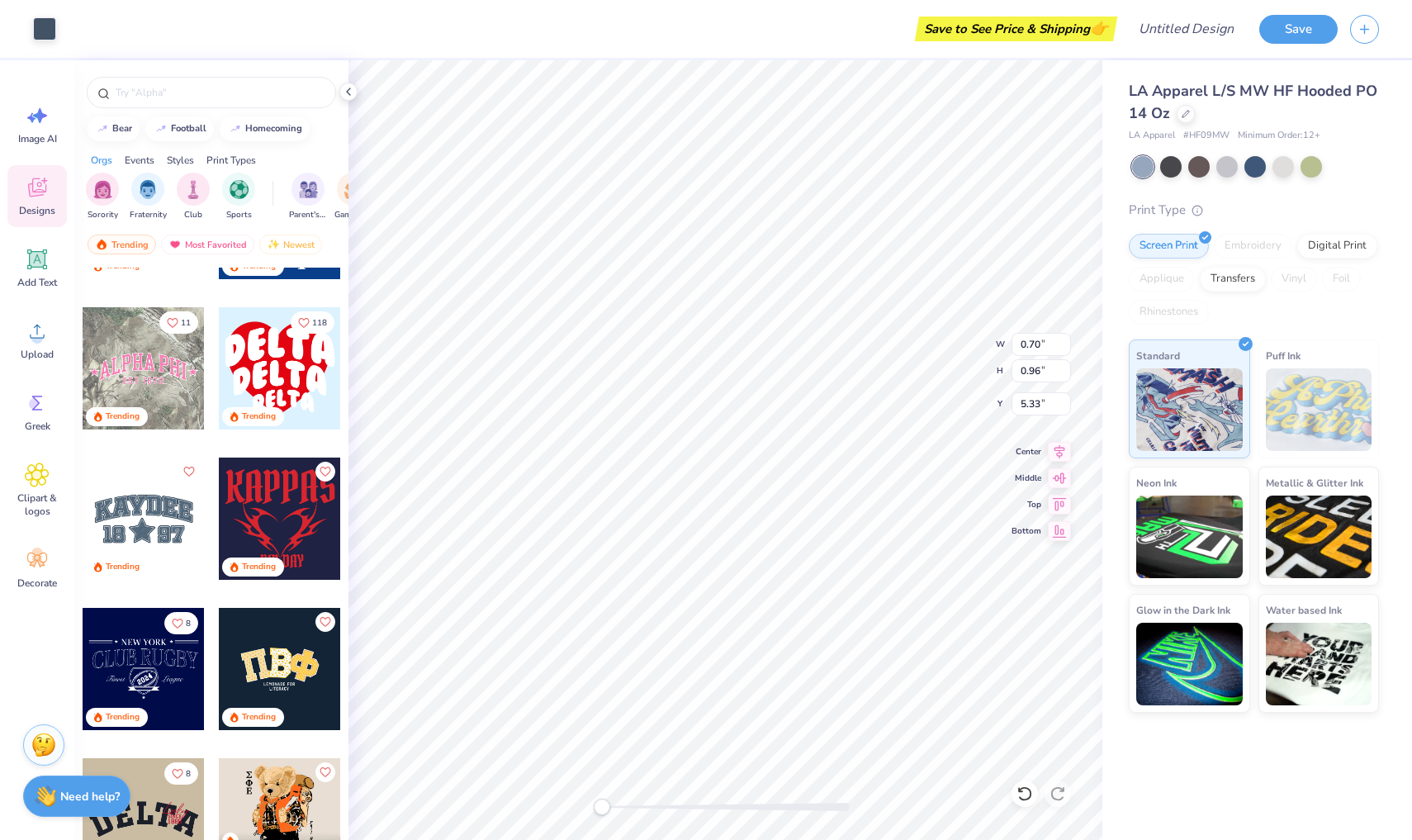
type input "13.63"
type input "3.94"
type input "3.00"
type input "0.24"
type input "0.30"
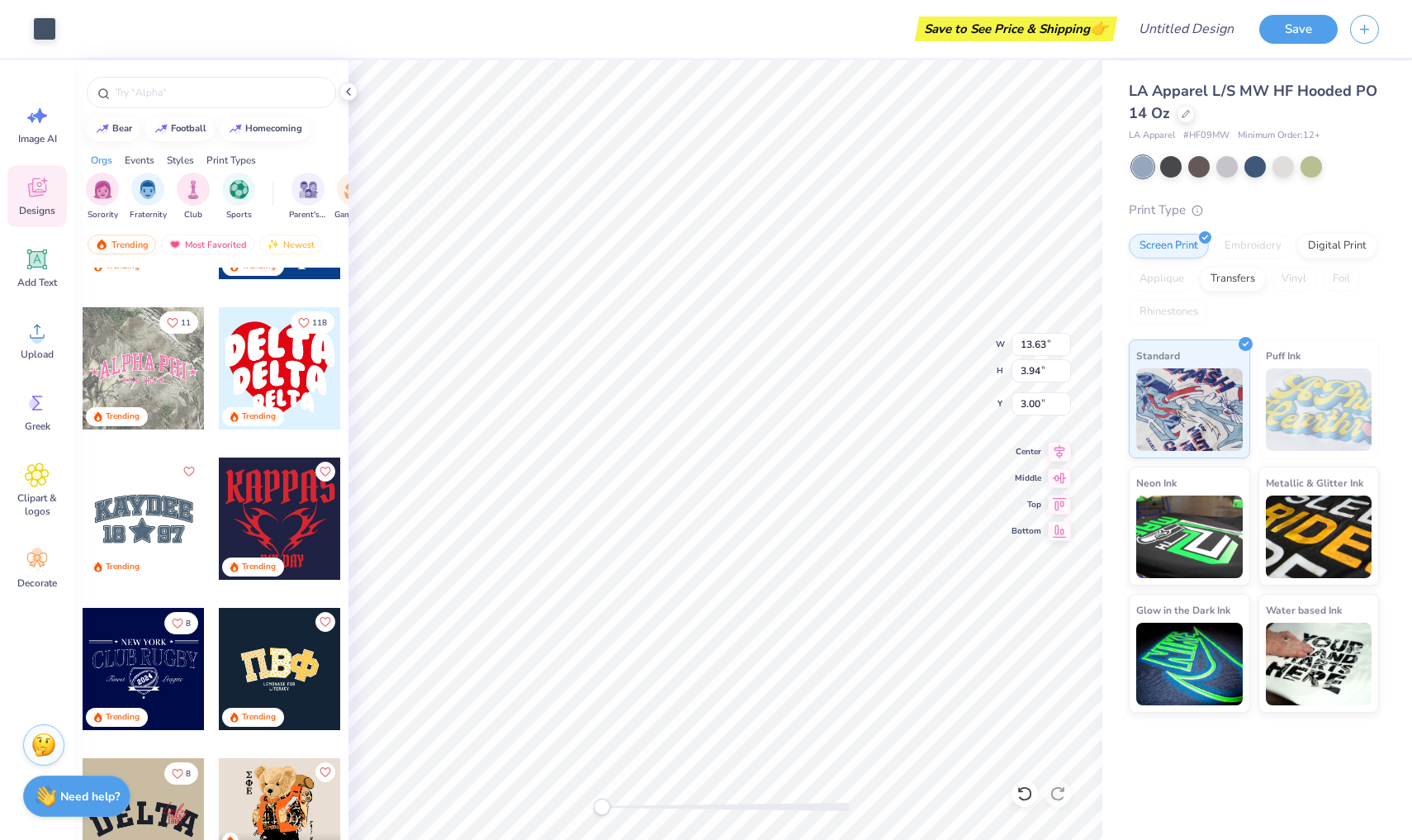
type input "4.52"
type input "2.30"
type input "3.30"
type input "3.56"
type input "0.05"
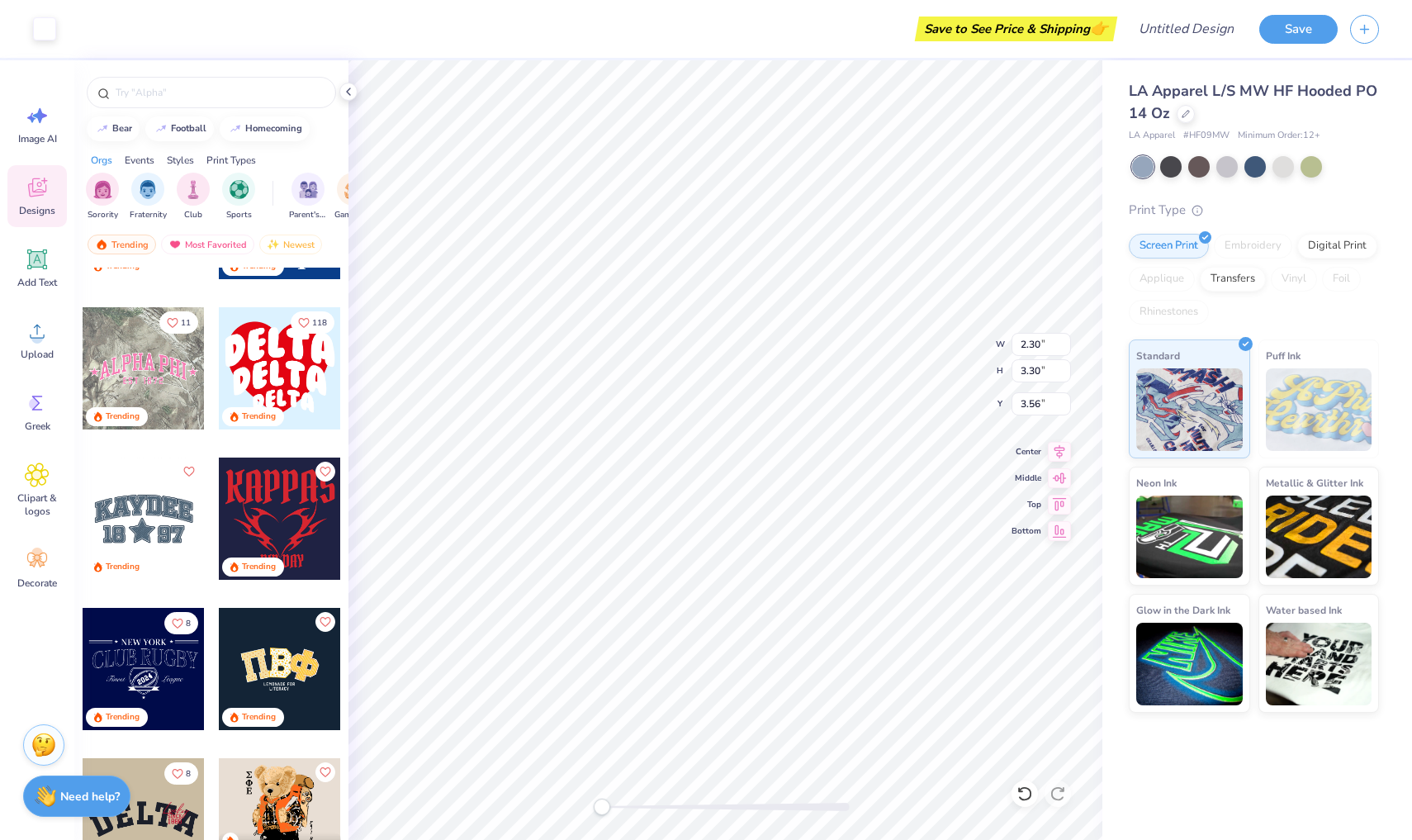
type input "0.06"
type input "4.60"
type input "13.63"
type input "3.94"
type input "3.00"
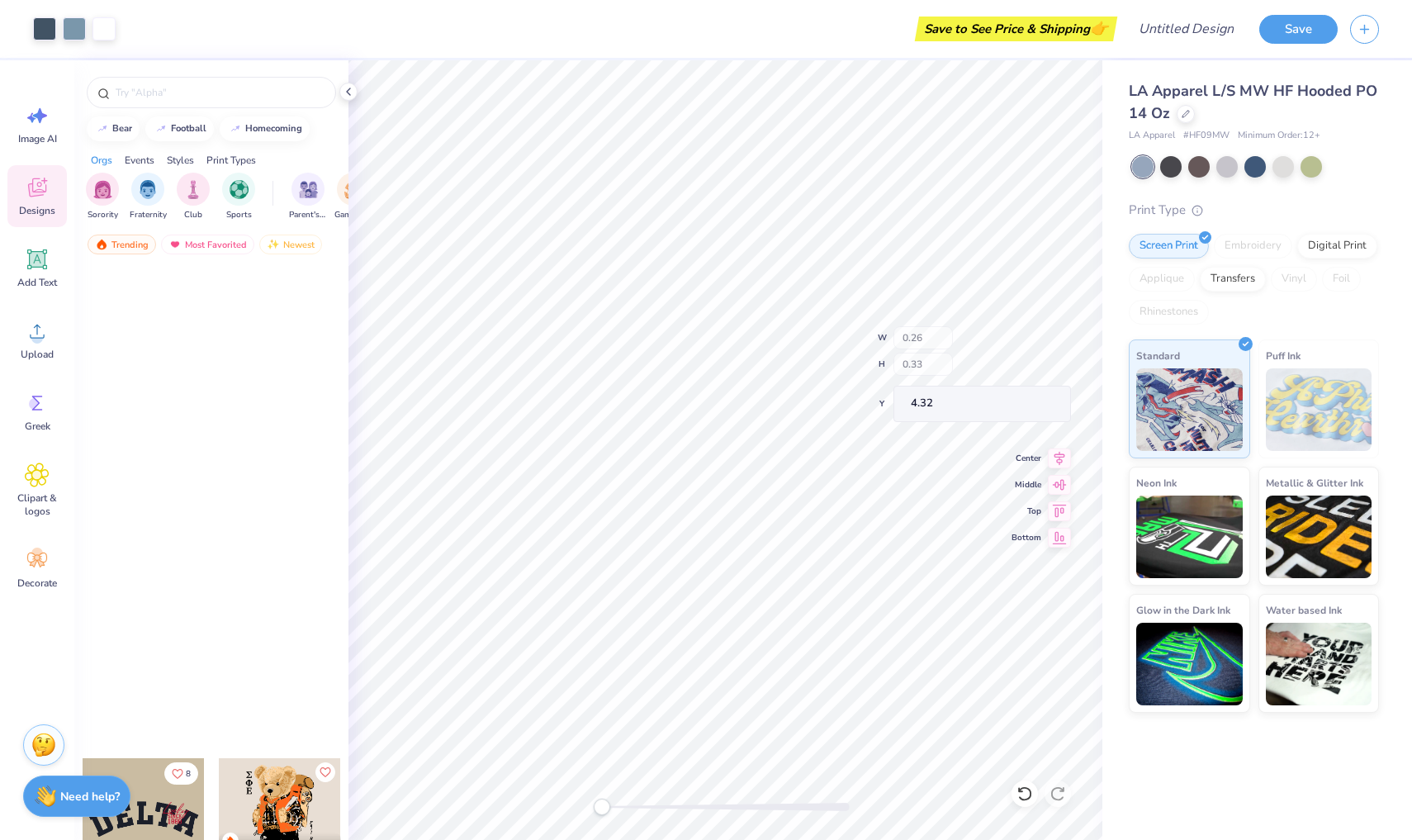
scroll to position [3707, 0]
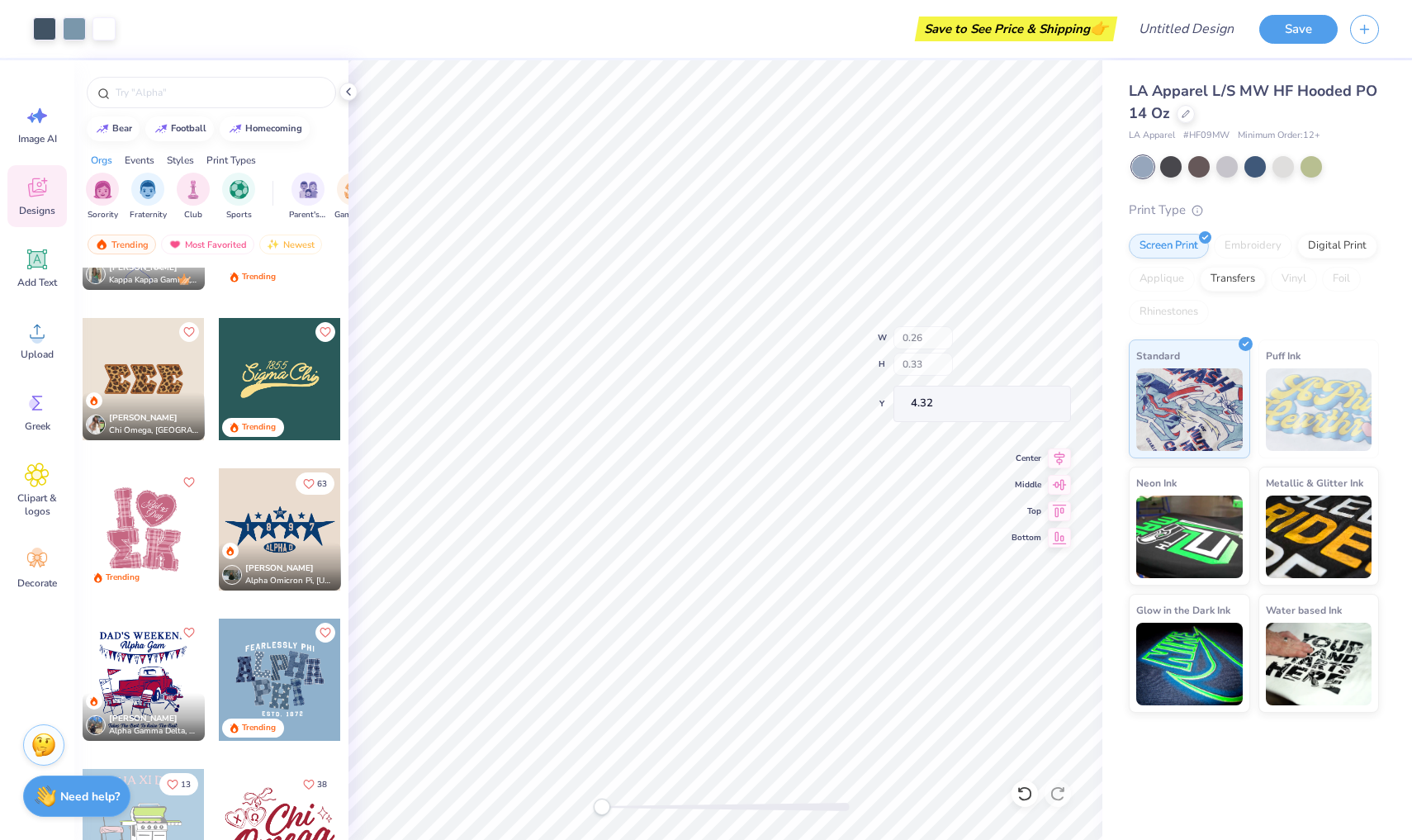
type input "0.39"
type input "0.50"
type input "8.00"
